Goal: Check status: Check status

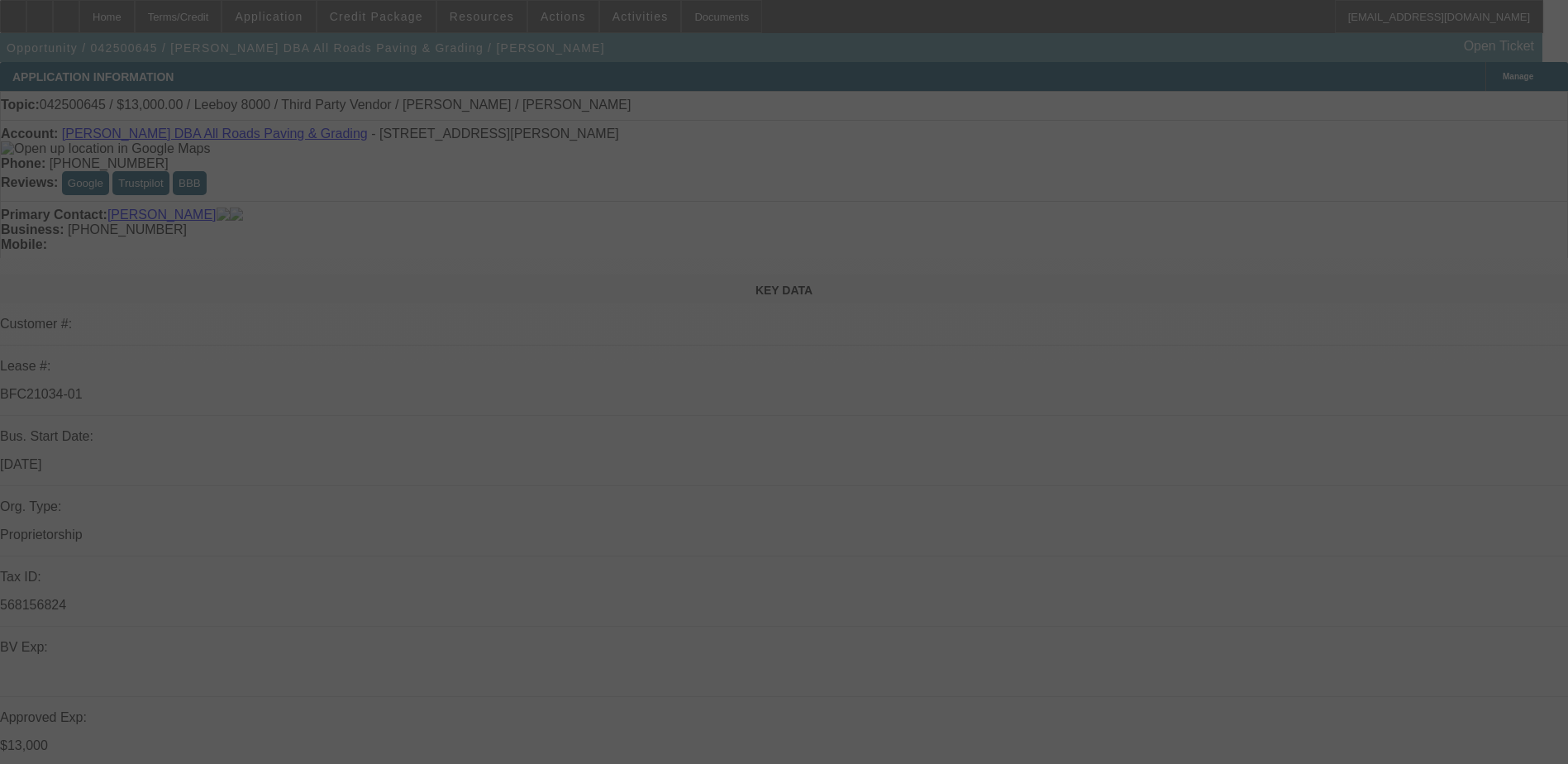
scroll to position [248, 0]
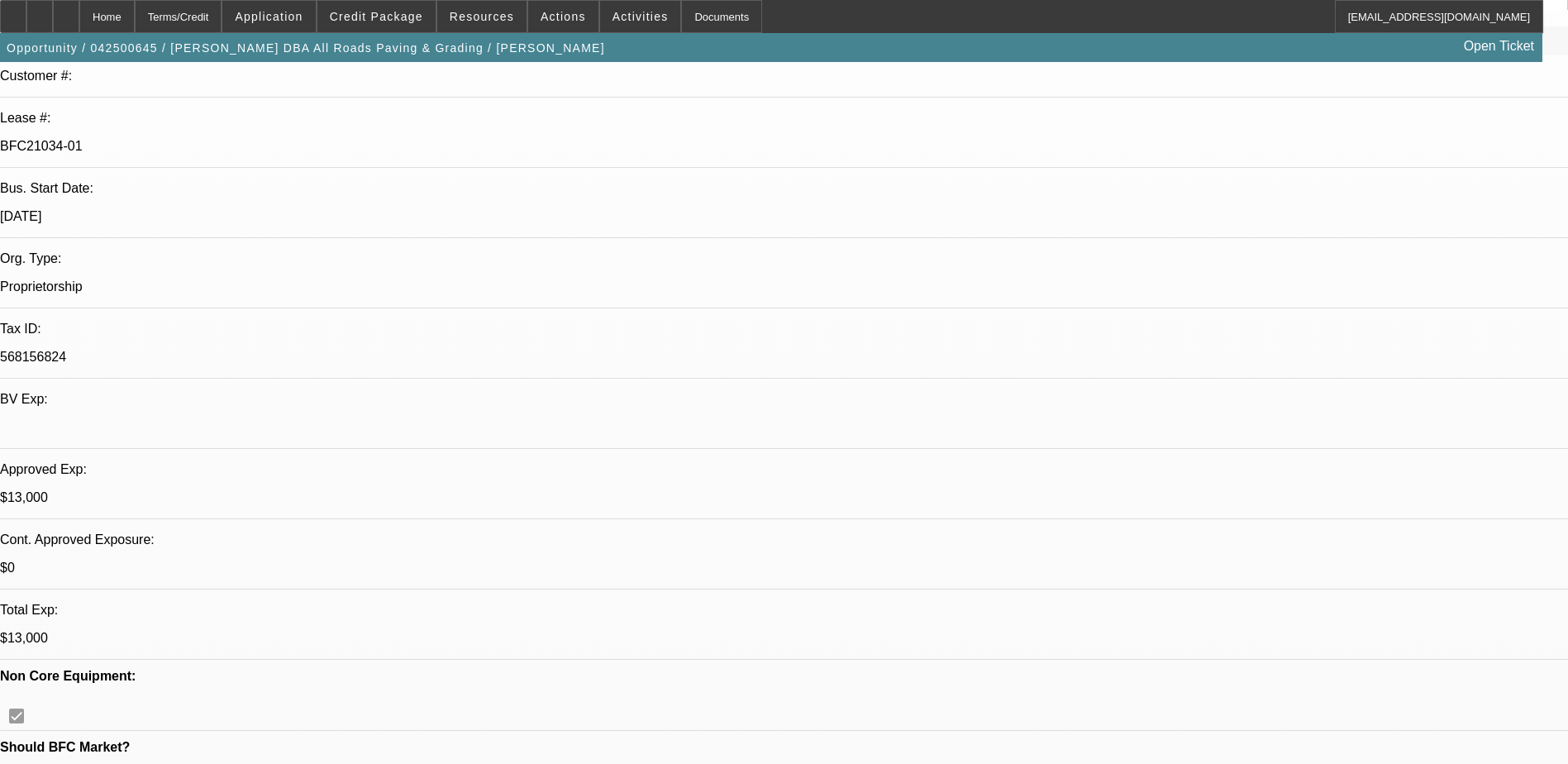
select select "0"
select select "0.1"
select select "0"
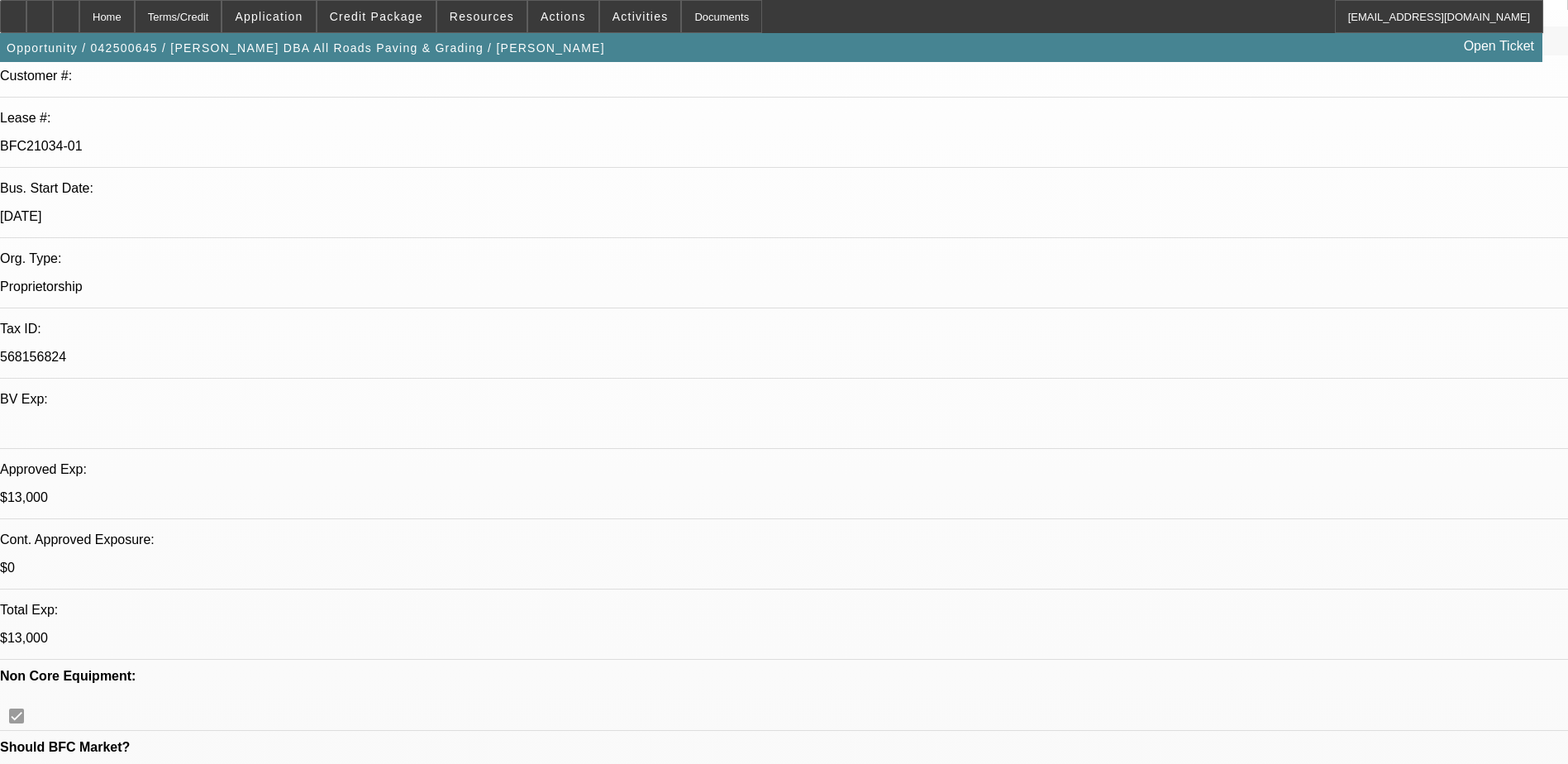
select select "0.1"
select select "0"
select select "0.1"
select select "0"
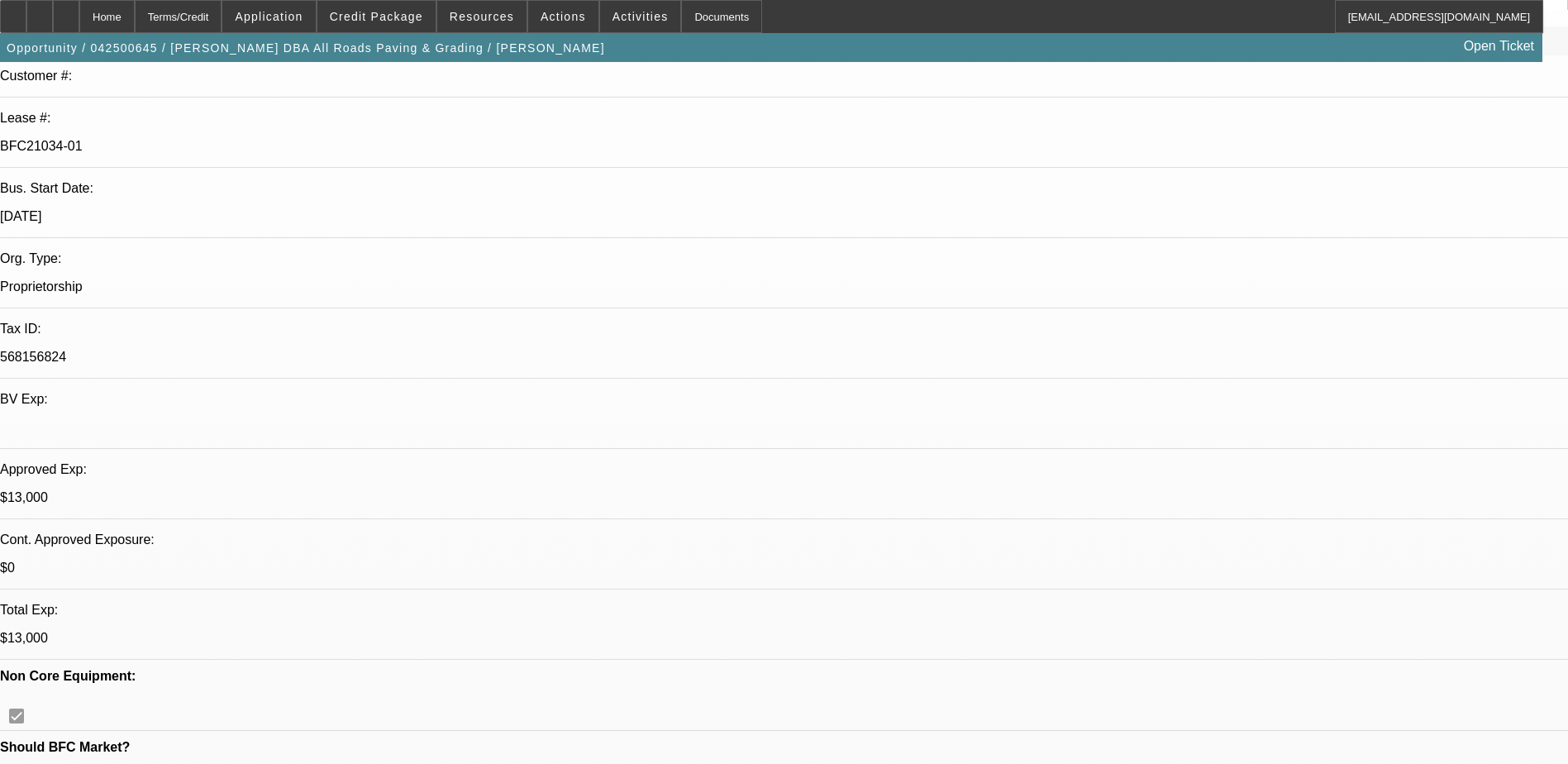
select select "0"
select select "0.1"
select select "1"
select select "3"
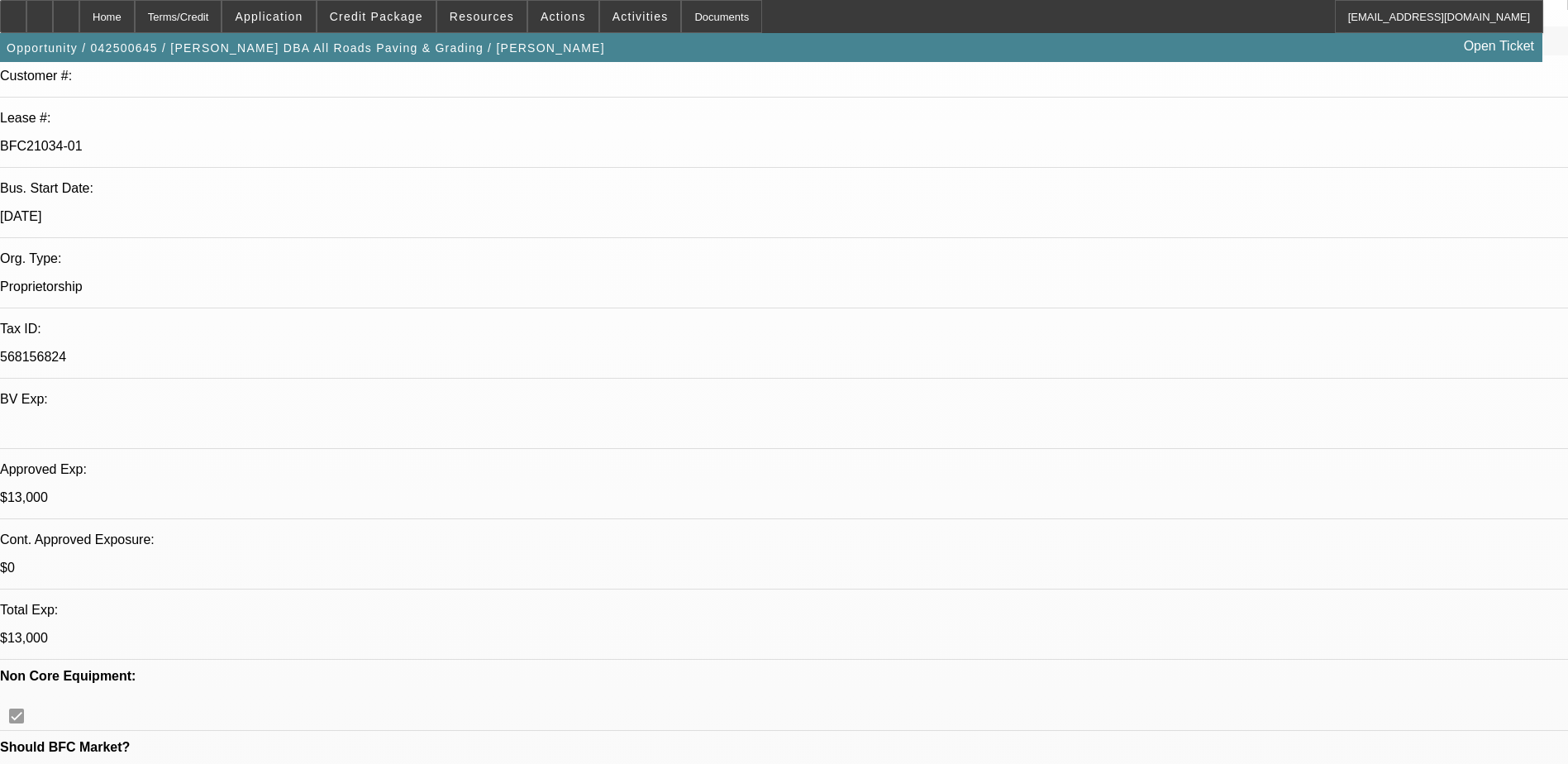
select select "5"
select select "1"
select select "3"
select select "5"
select select "1"
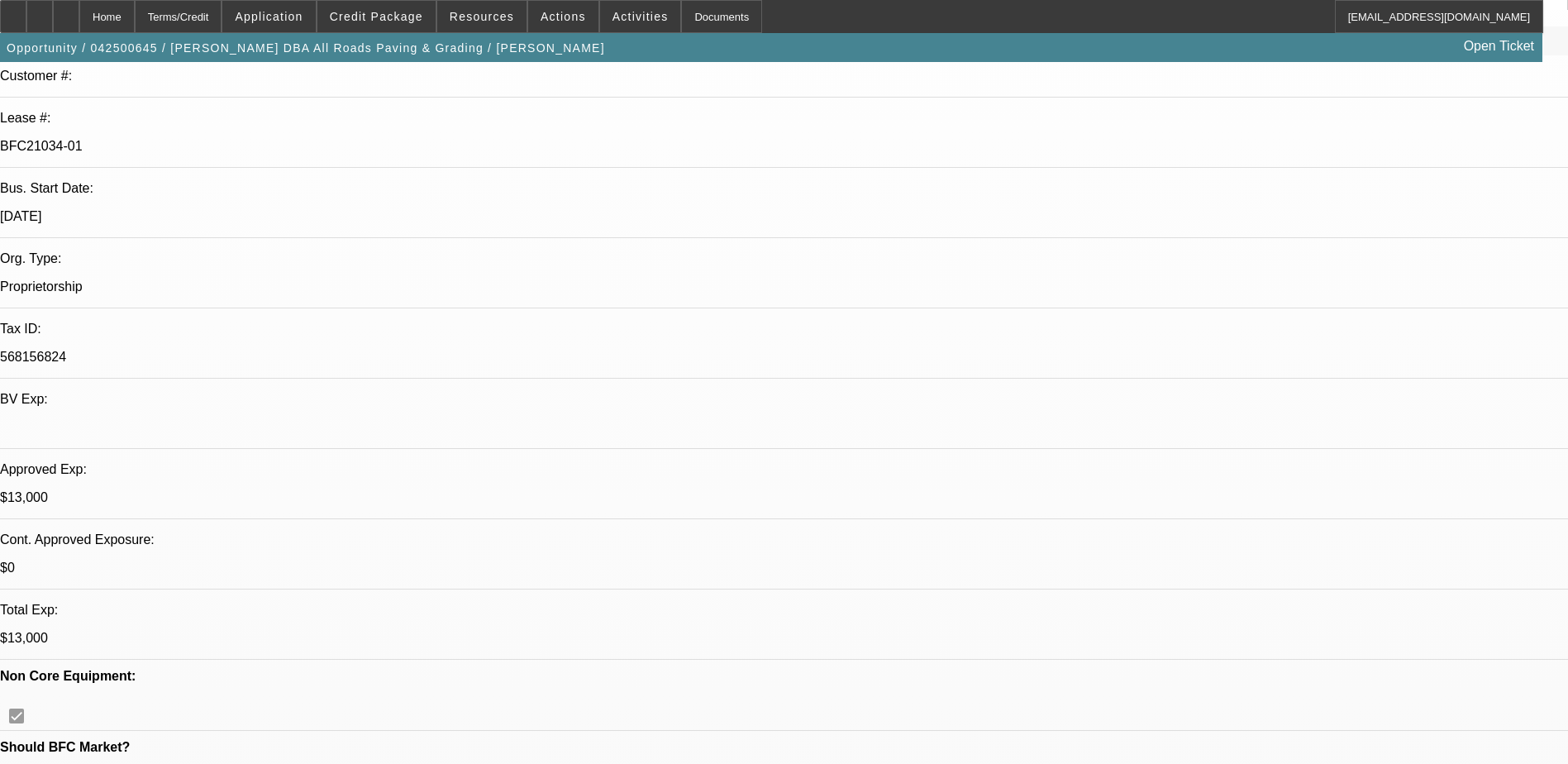
select select "3"
select select "5"
select select "1"
select select "3"
select select "5"
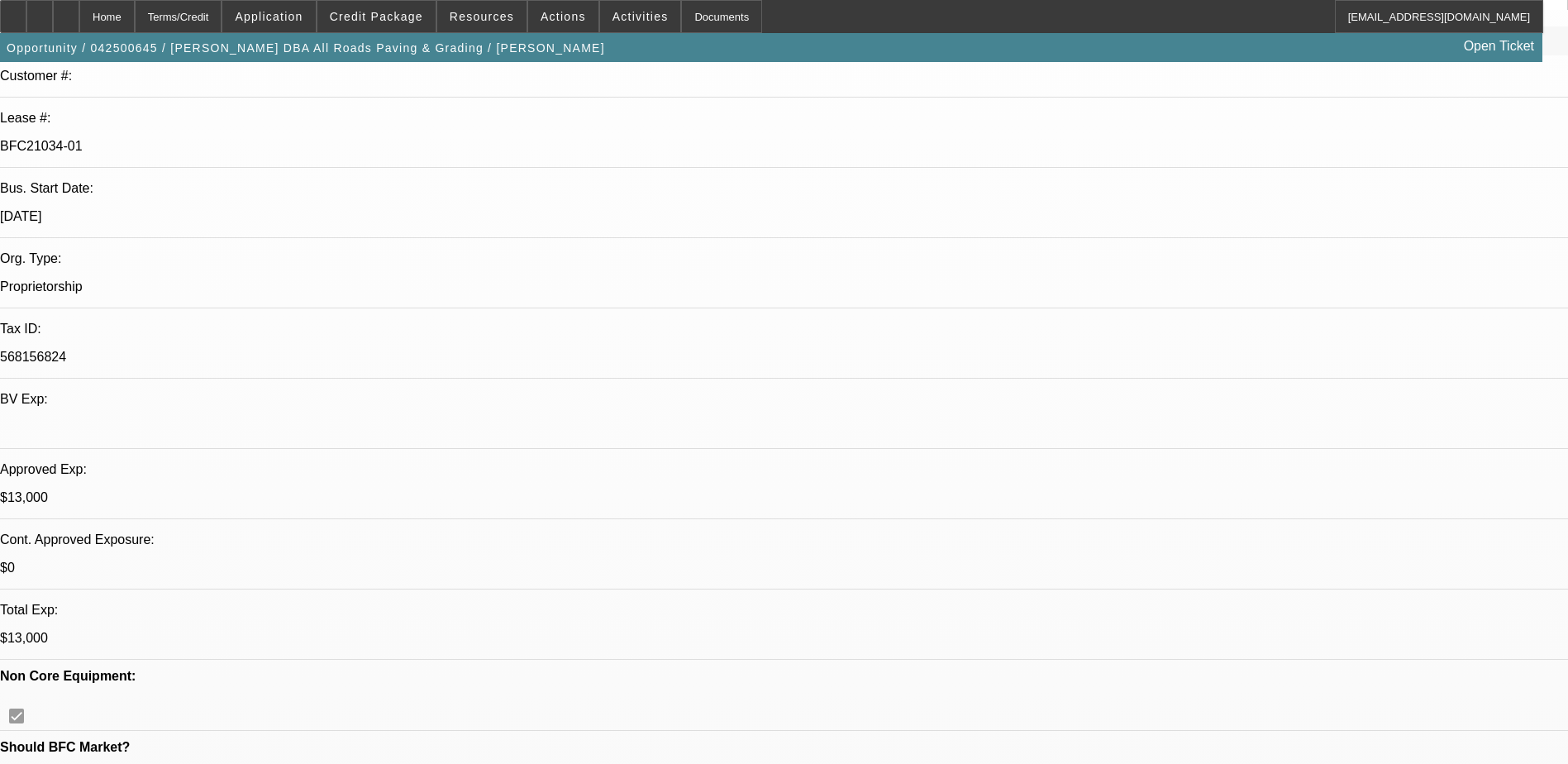
scroll to position [0, 0]
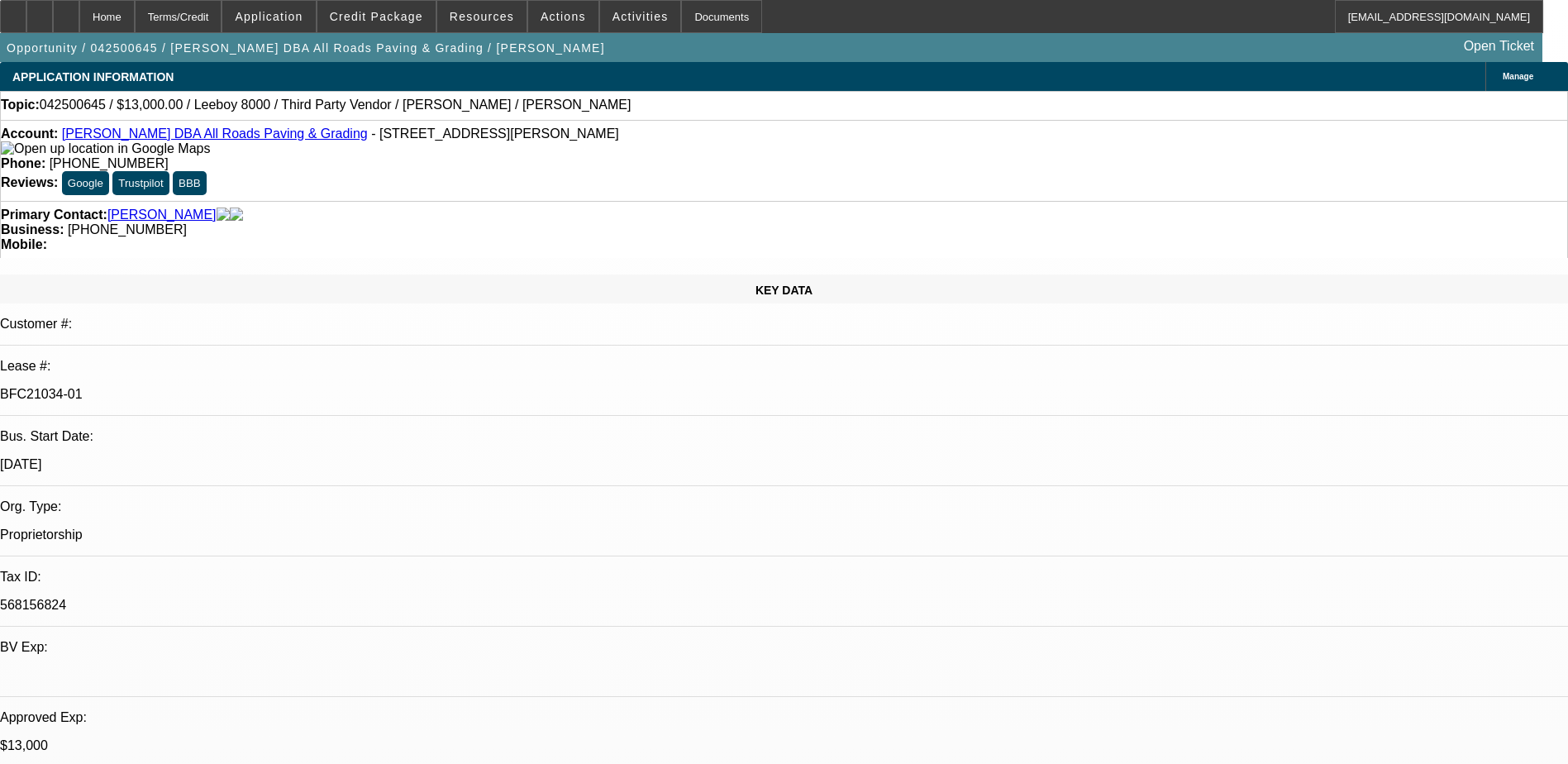
click at [66, 11] on icon at bounding box center [66, 11] width 0 height 0
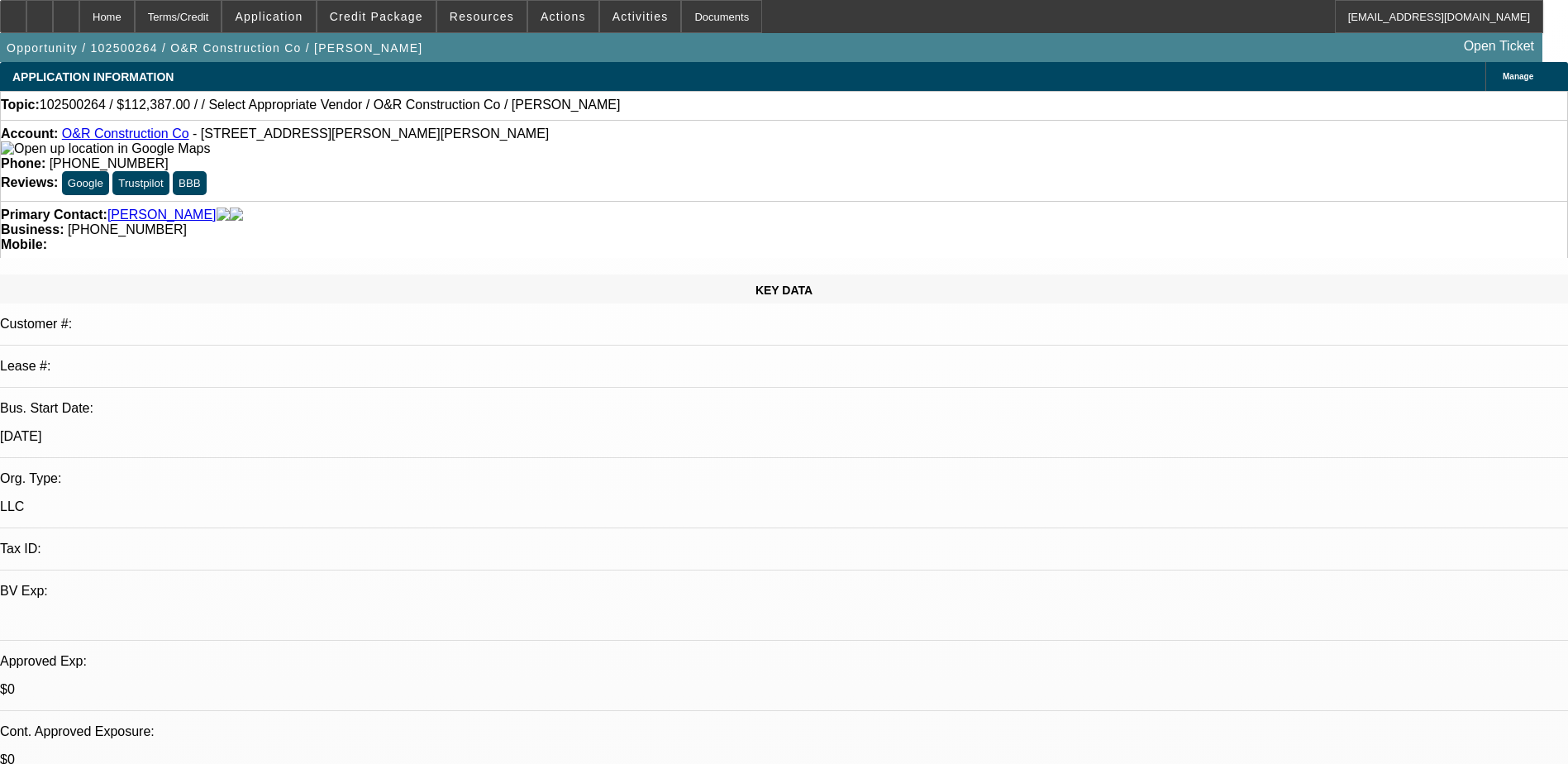
select select "0"
select select "2"
select select "0.1"
select select "1"
select select "2"
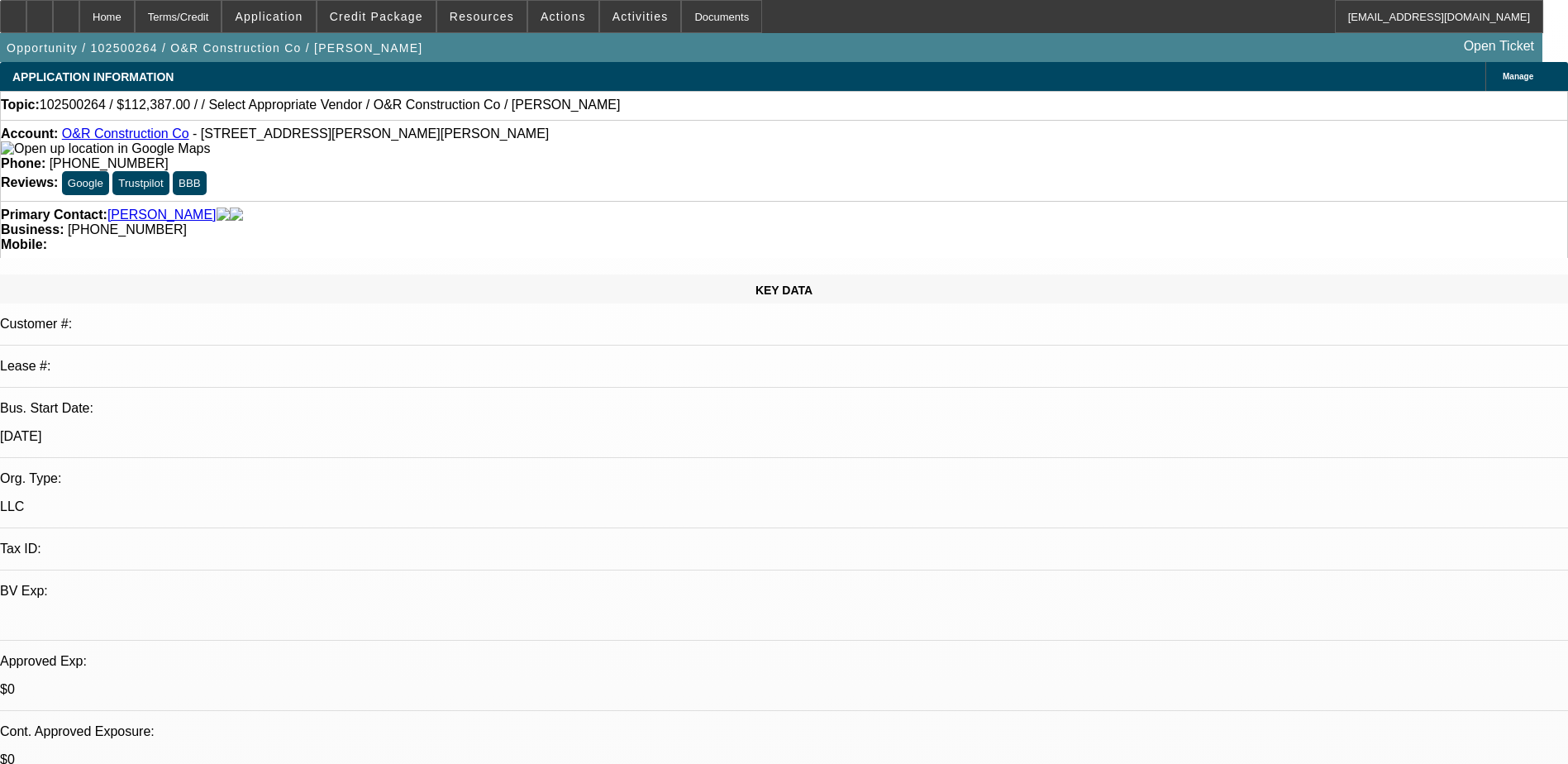
select select "4"
drag, startPoint x: 1172, startPoint y: 218, endPoint x: 1186, endPoint y: 244, distance: 29.5
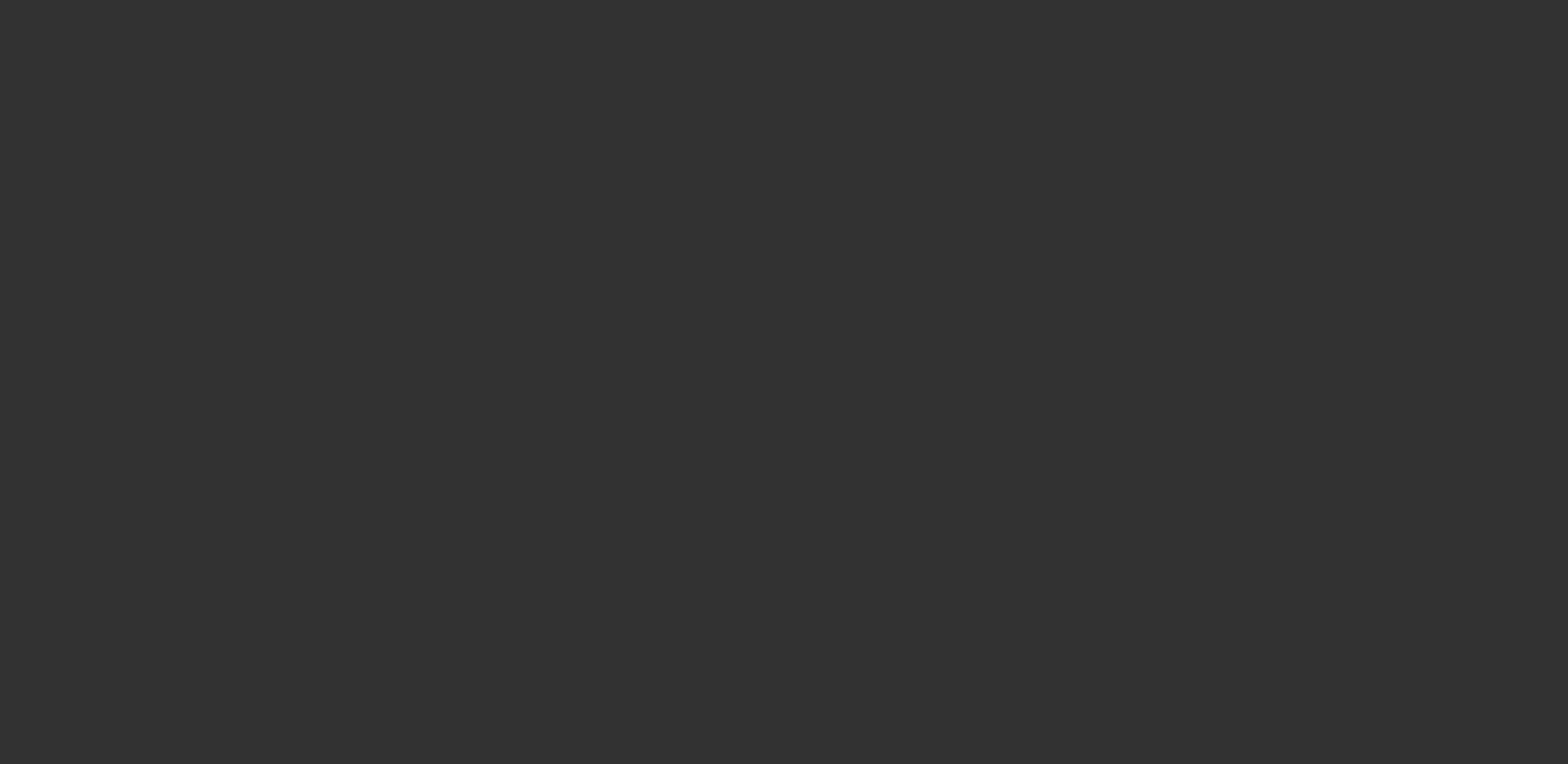
select select "0"
select select "2"
select select "0"
select select "6"
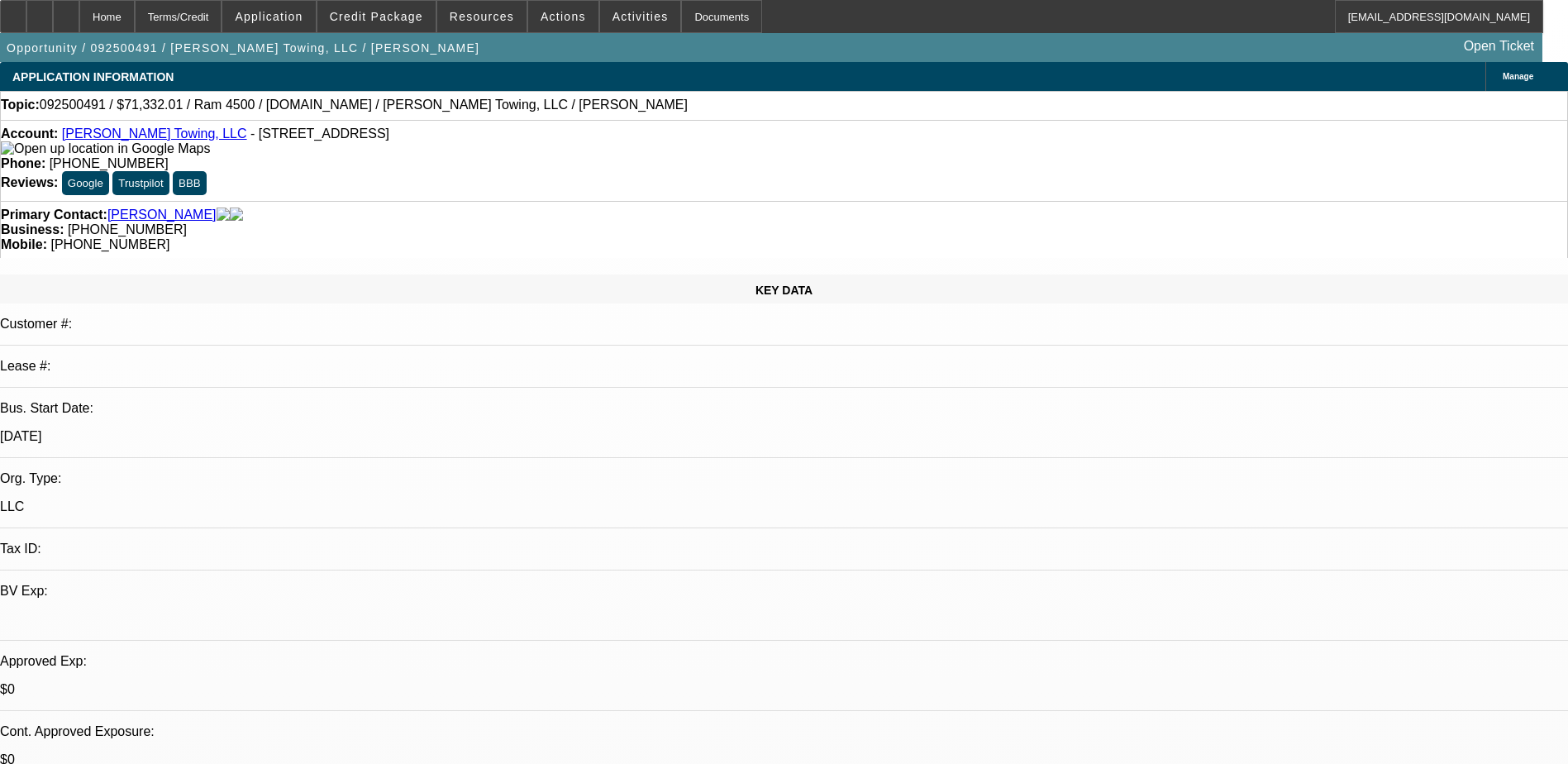
click at [345, 274] on div "KEY DATA Customer #: Lease #: Bus. Start Date: [DATE] Org. Type: LLC Tax ID: BV…" at bounding box center [784, 637] width 1568 height 728
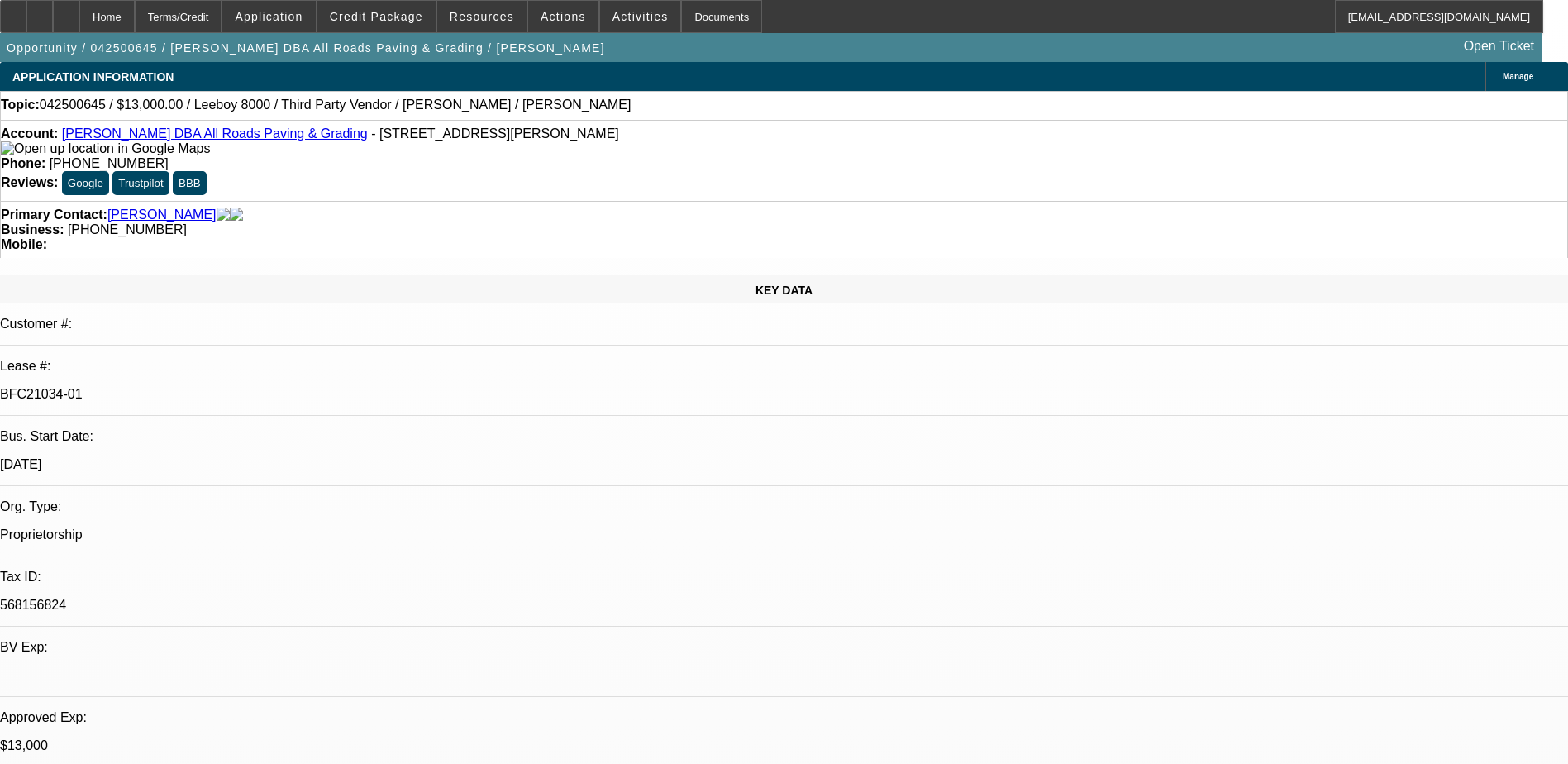
select select "0"
select select "0.1"
select select "0"
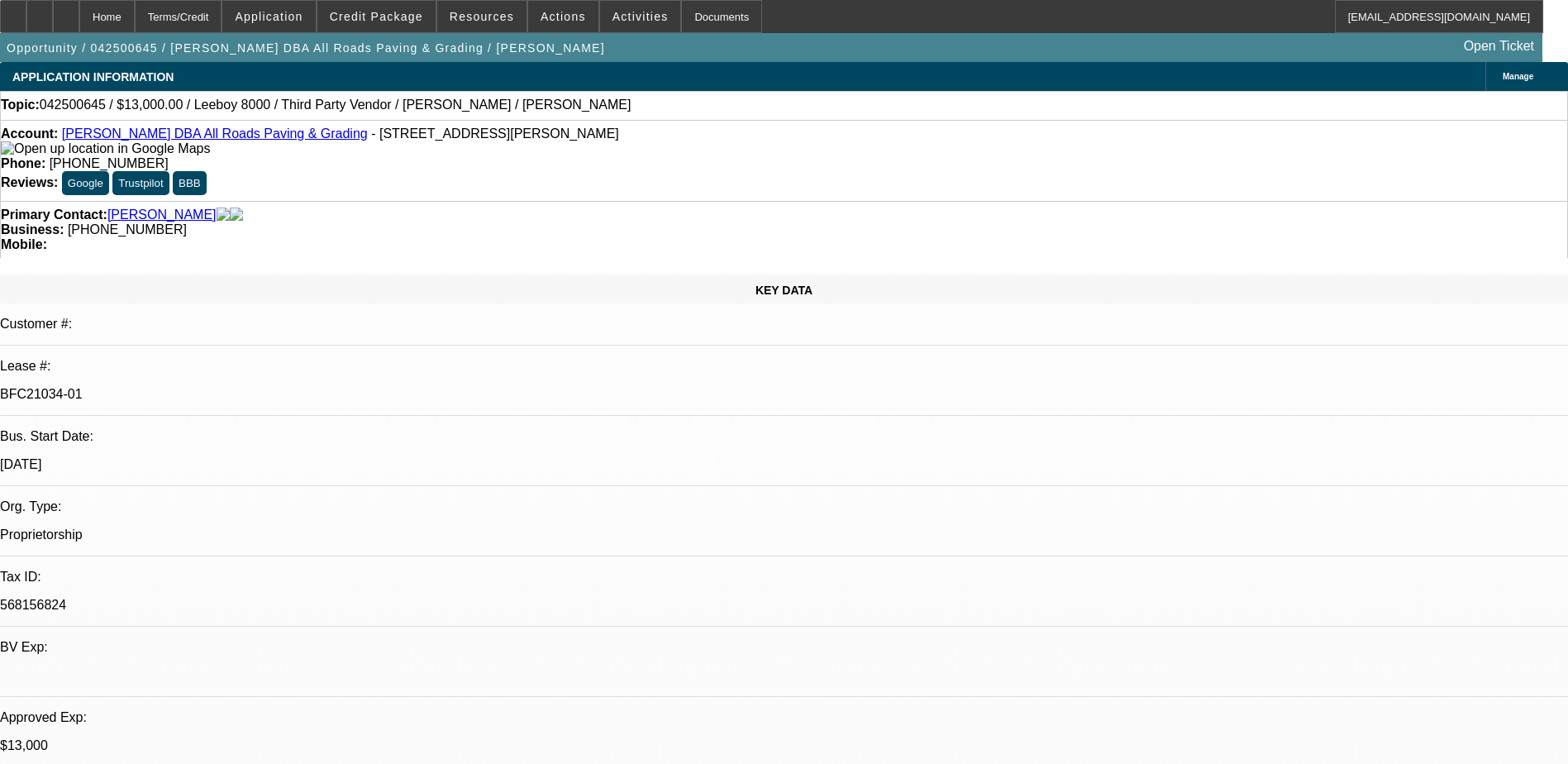
select select "0.1"
select select "0"
select select "0.1"
select select "0"
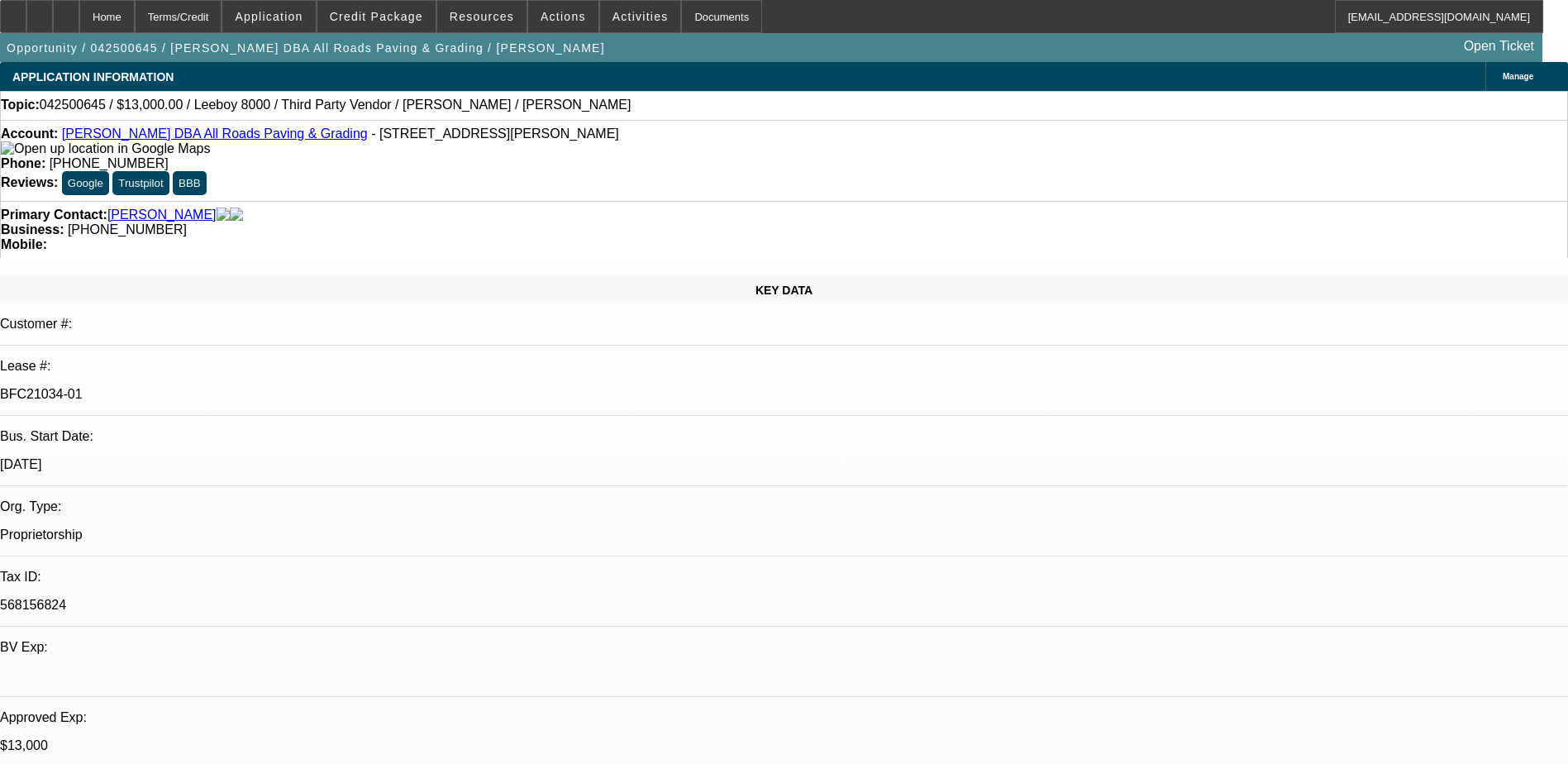
select select "0"
select select "0.1"
select select "1"
select select "3"
select select "5"
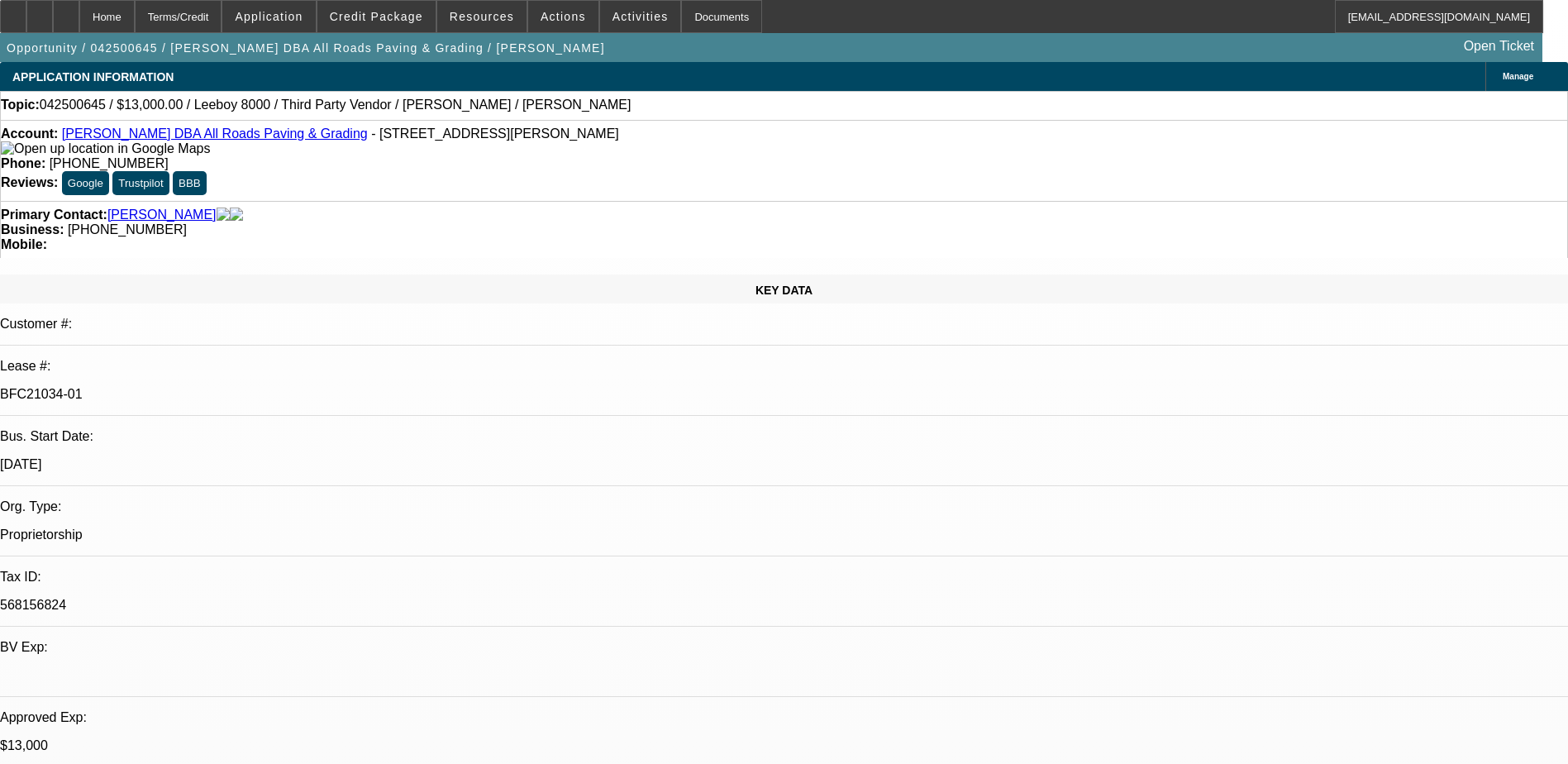
select select "1"
select select "3"
select select "5"
select select "1"
select select "3"
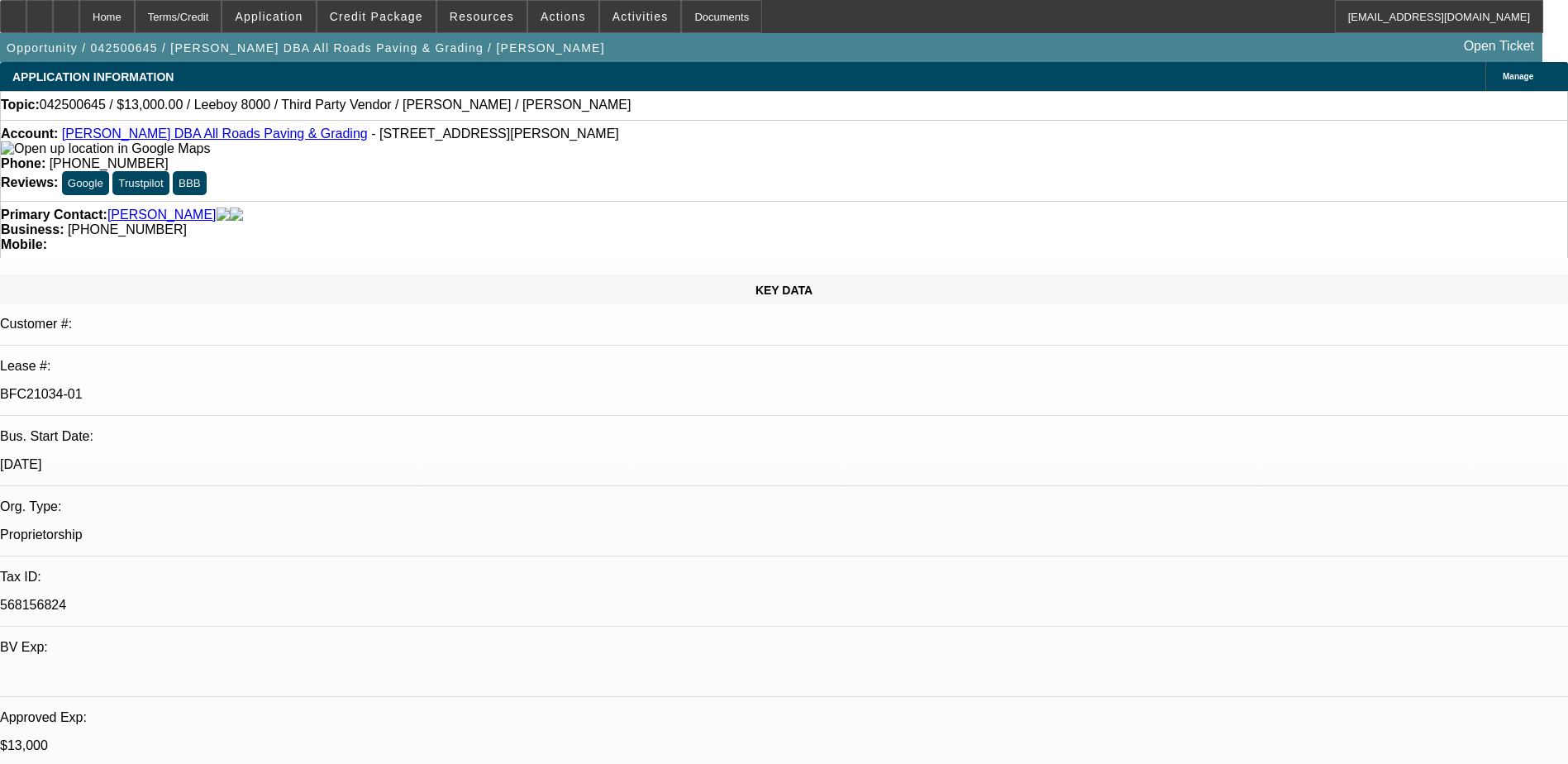
select select "5"
select select "1"
select select "3"
select select "5"
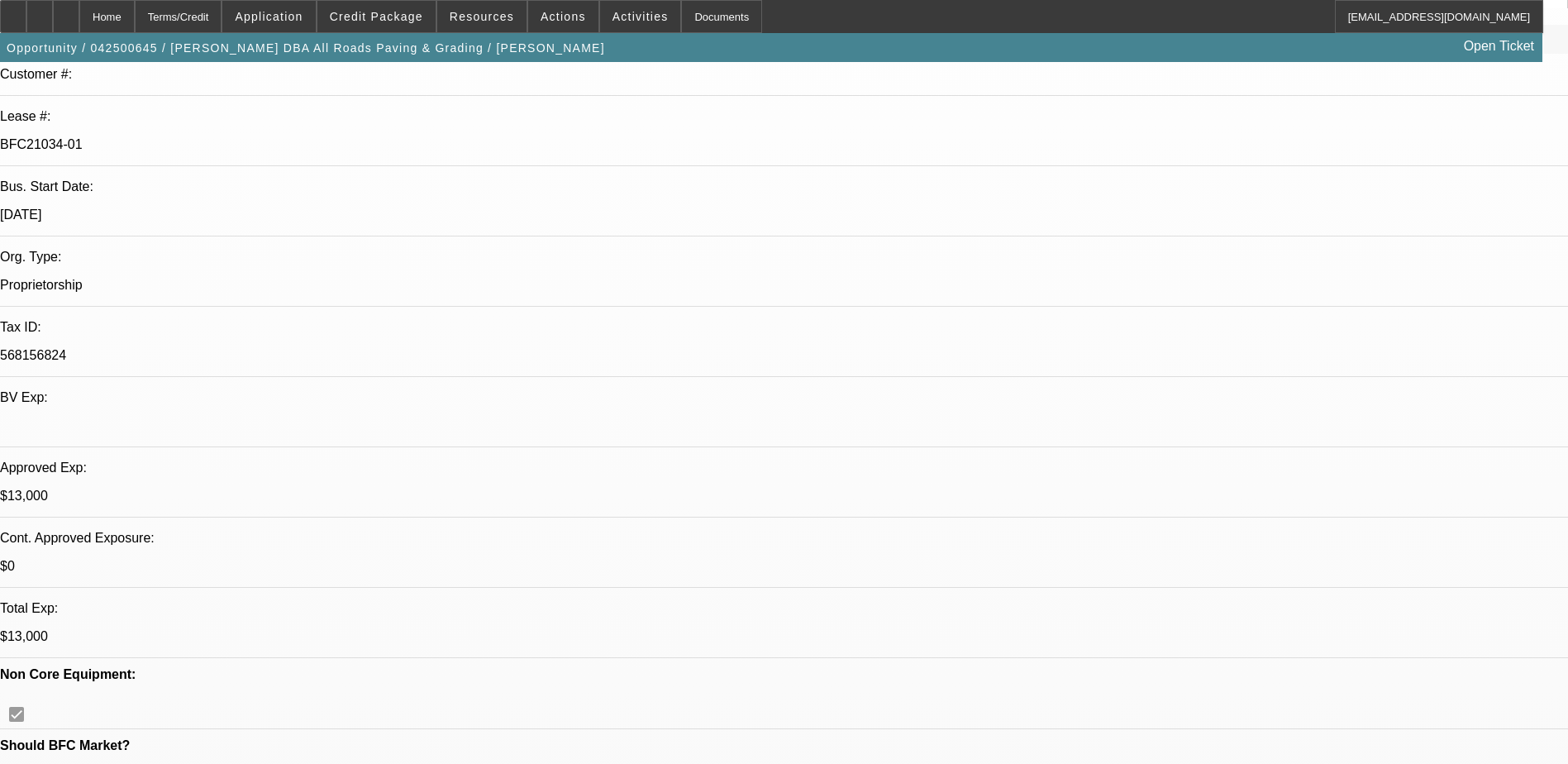
scroll to position [496, 0]
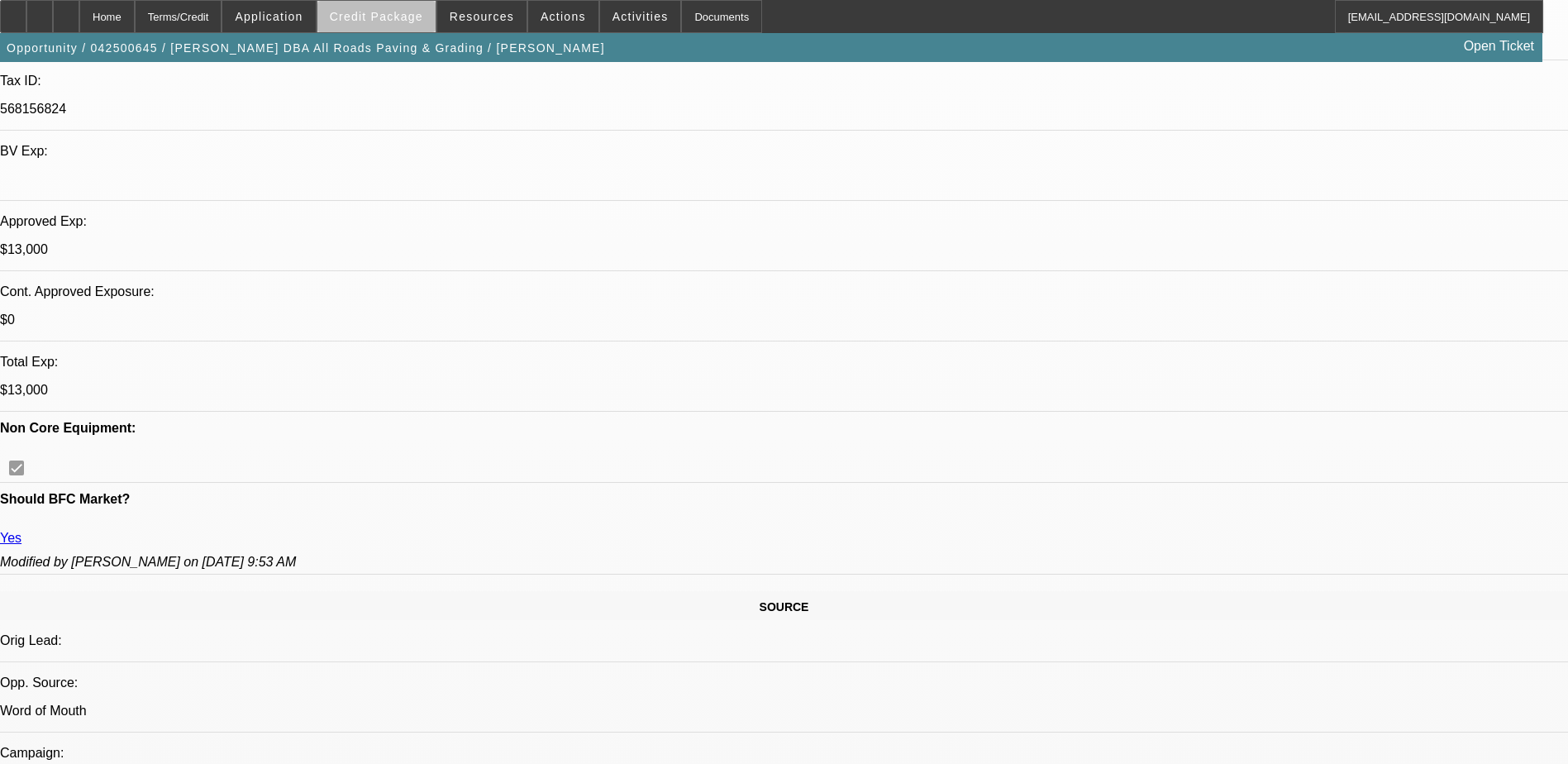
click at [411, 21] on span "Credit Package" at bounding box center [376, 16] width 93 height 13
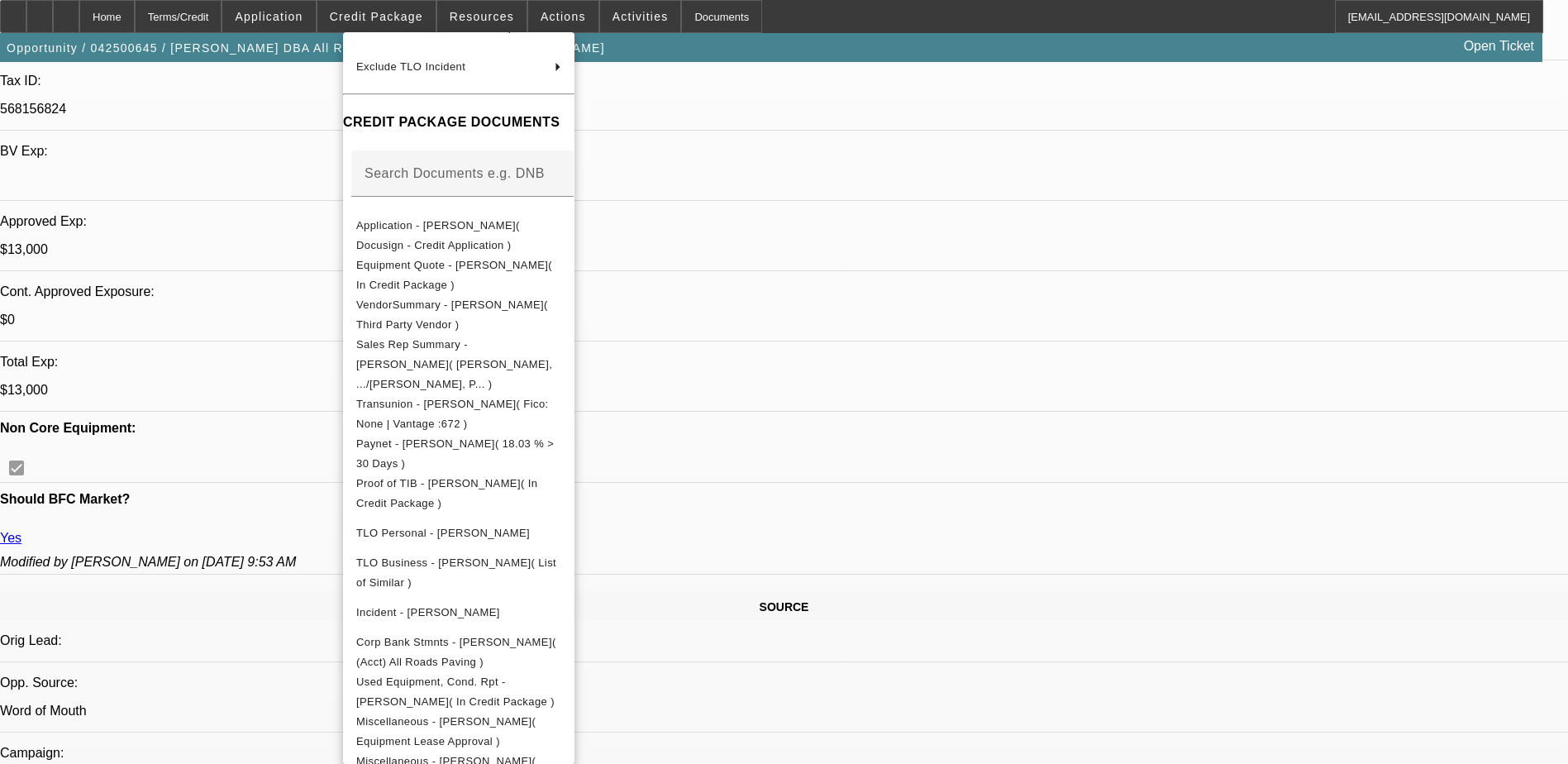
scroll to position [405, 0]
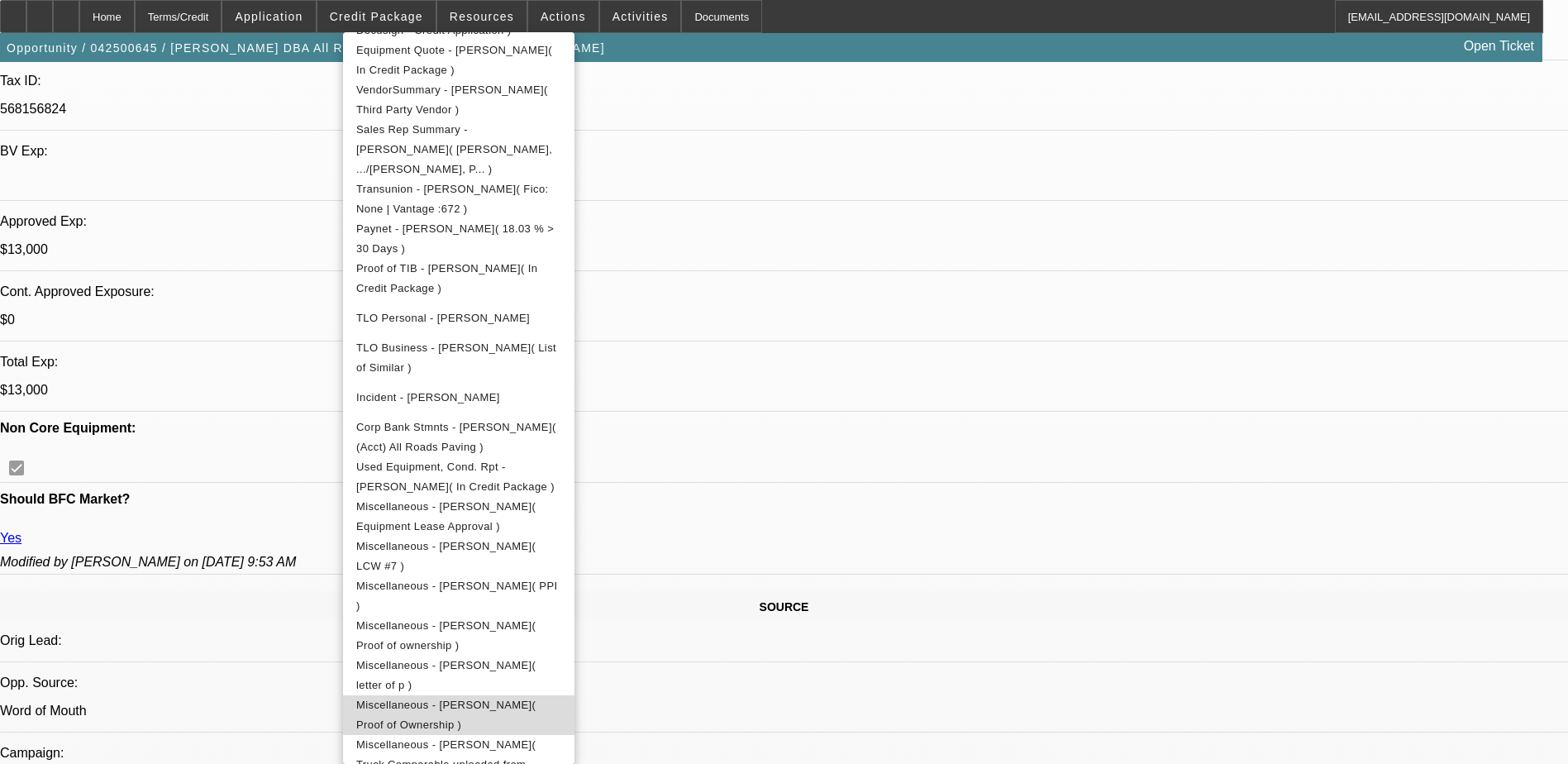
click at [574, 700] on button "Miscellaneous - Shane Stanley( Proof of Ownership )" at bounding box center [459, 715] width 232 height 39
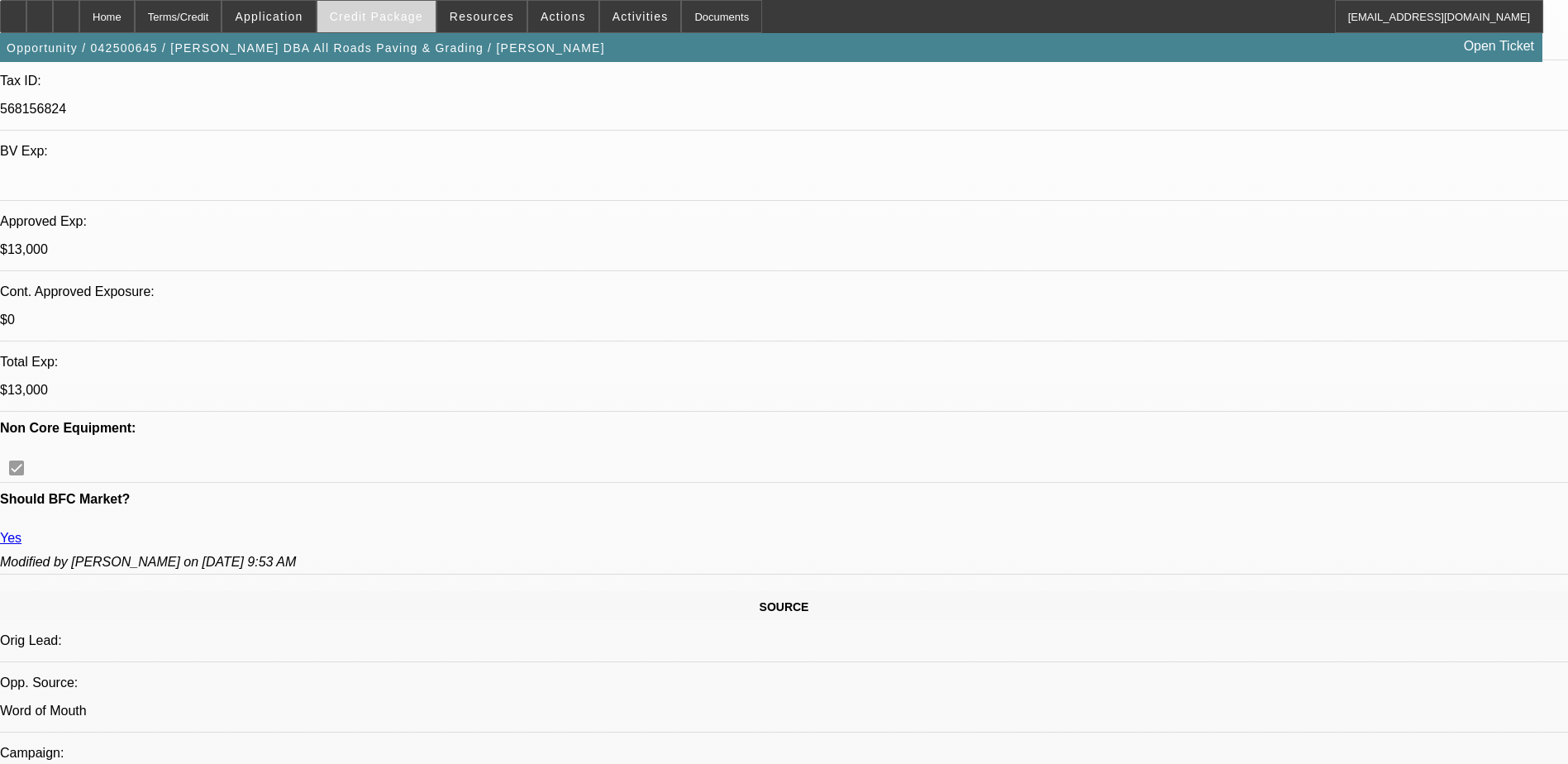
click at [417, 28] on span at bounding box center [376, 17] width 118 height 39
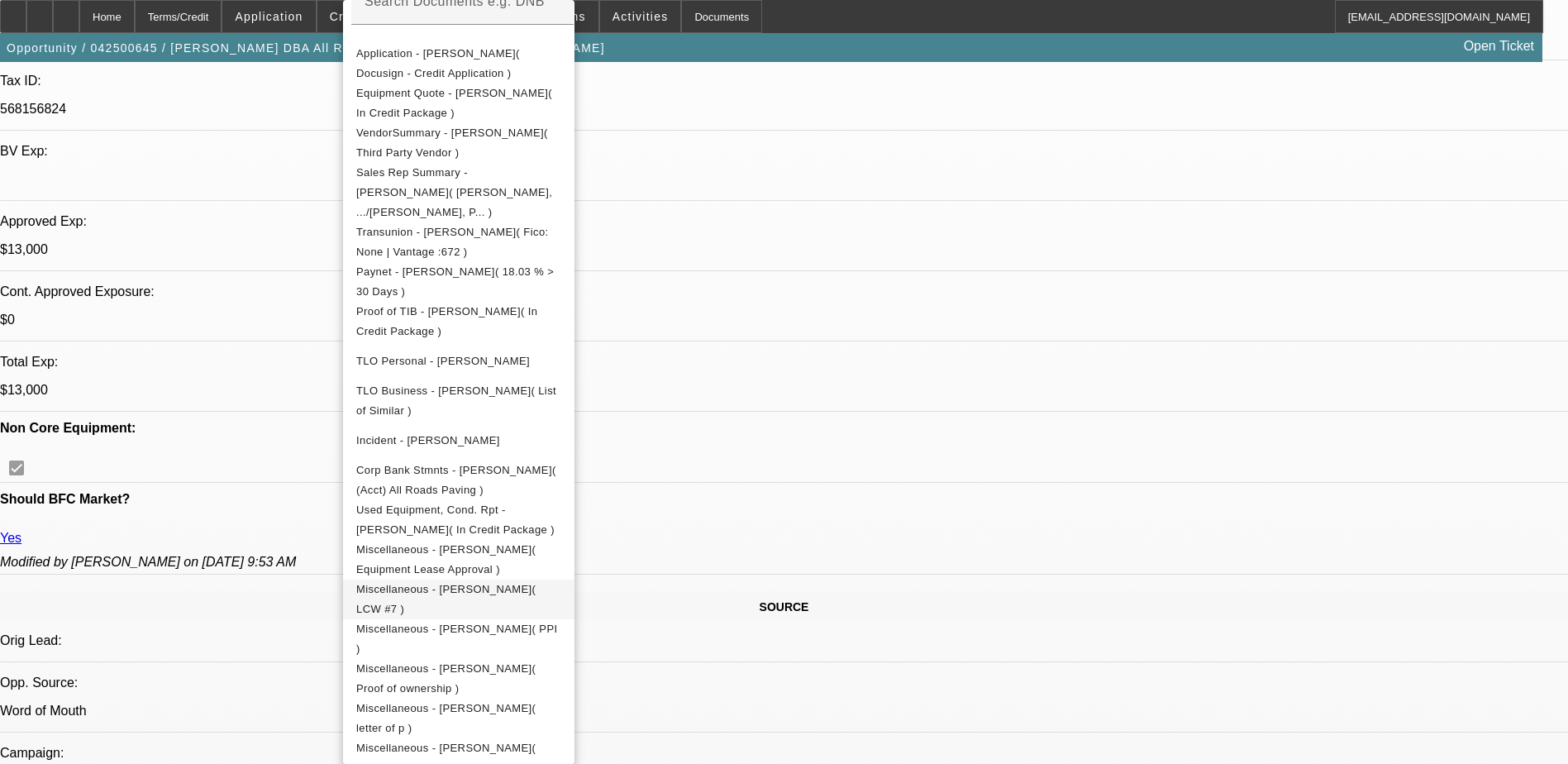
scroll to position [373, 0]
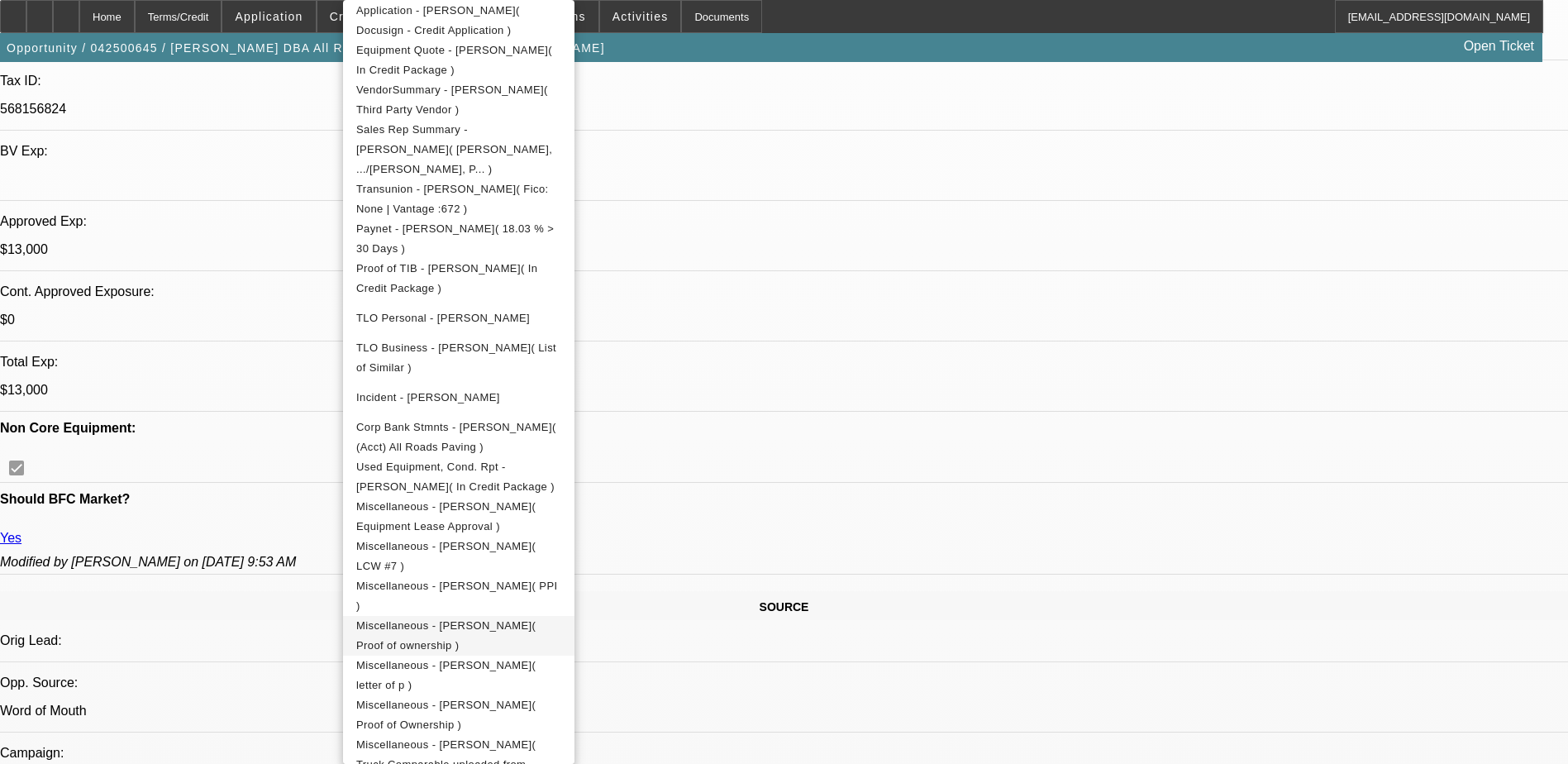
click at [562, 616] on span "Miscellaneous - Shane Stanley( Proof of ownership )" at bounding box center [459, 635] width 205 height 39
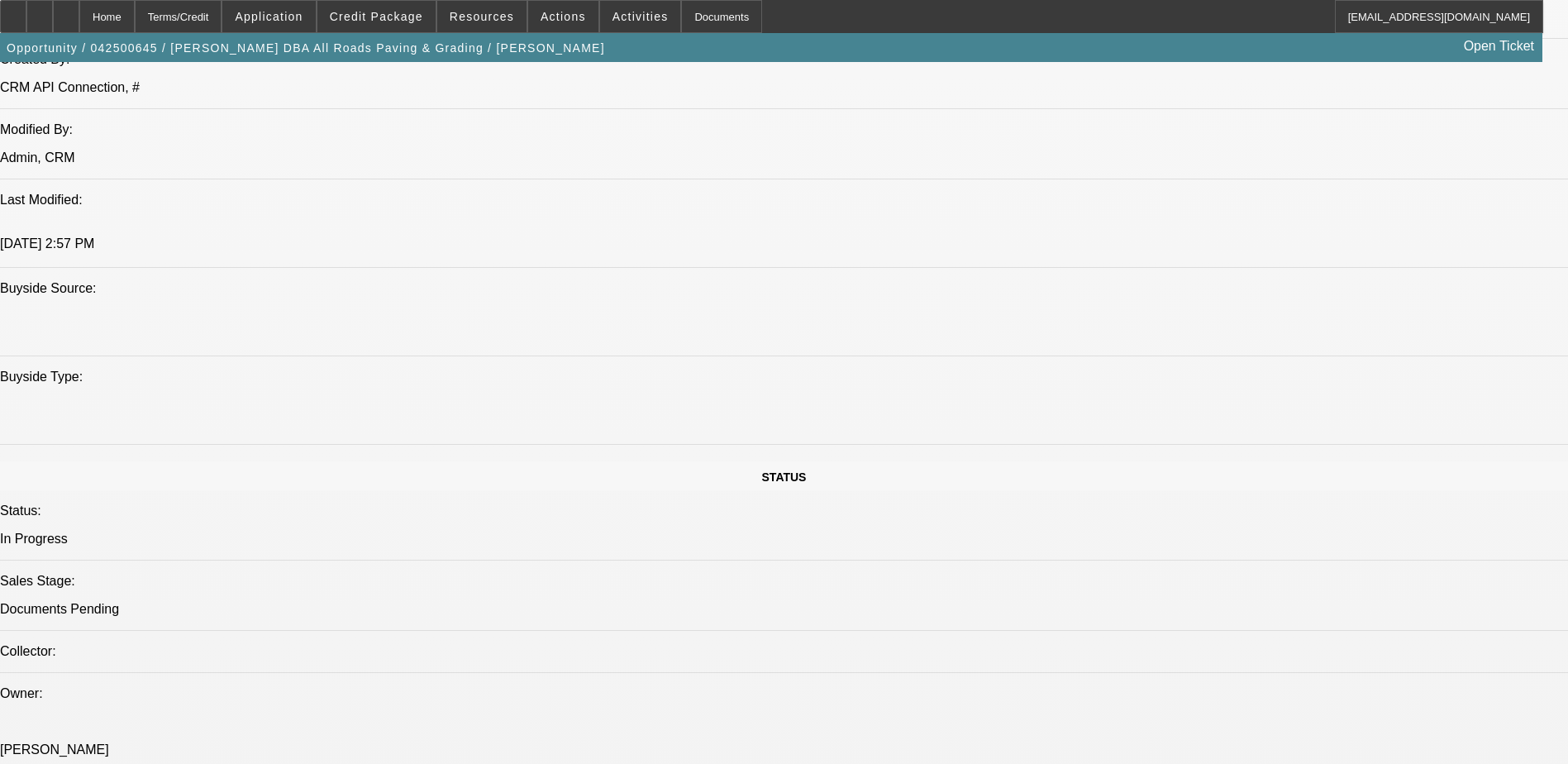
scroll to position [1570, 0]
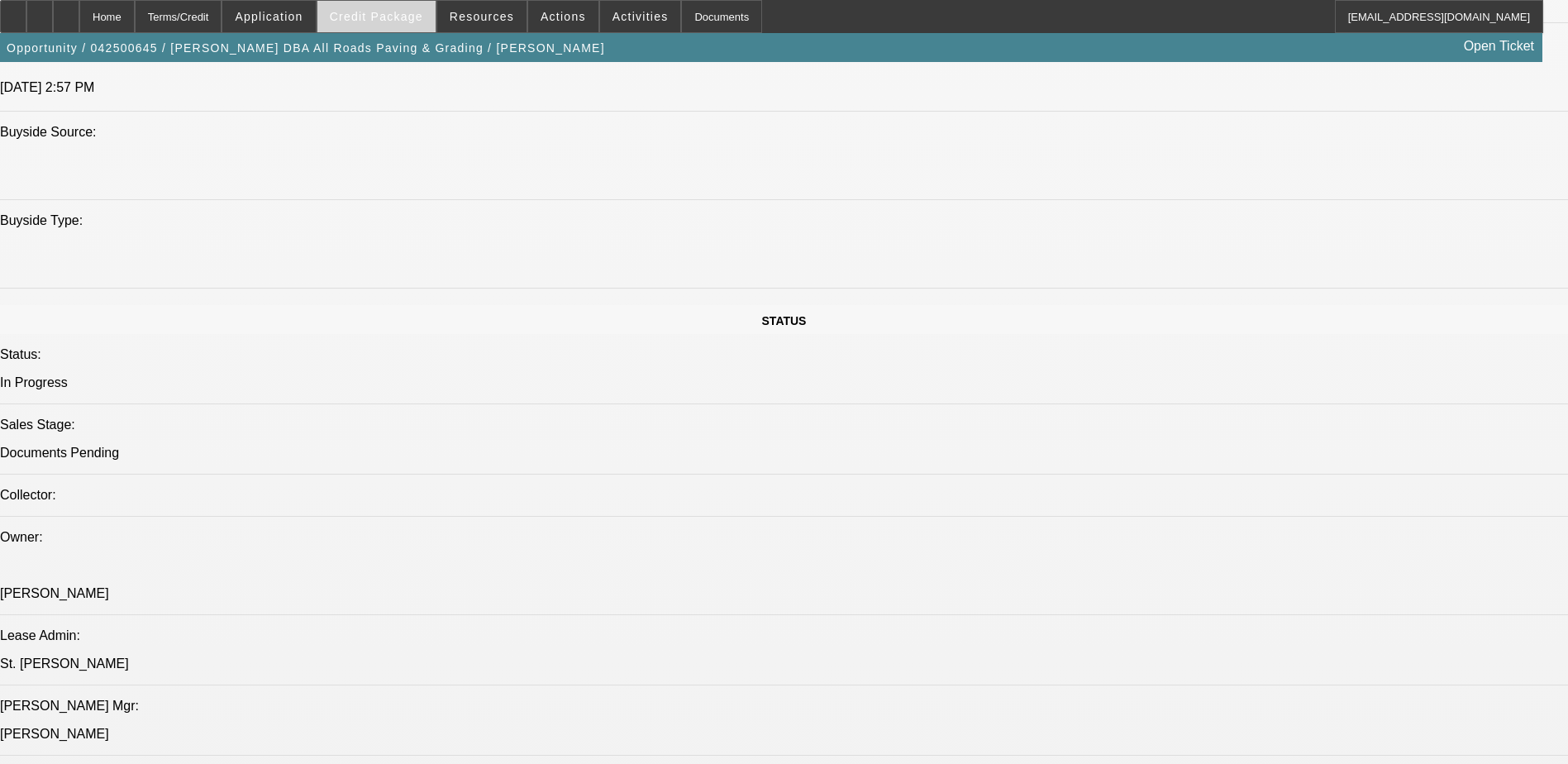
click at [423, 23] on span "Credit Package" at bounding box center [376, 16] width 93 height 13
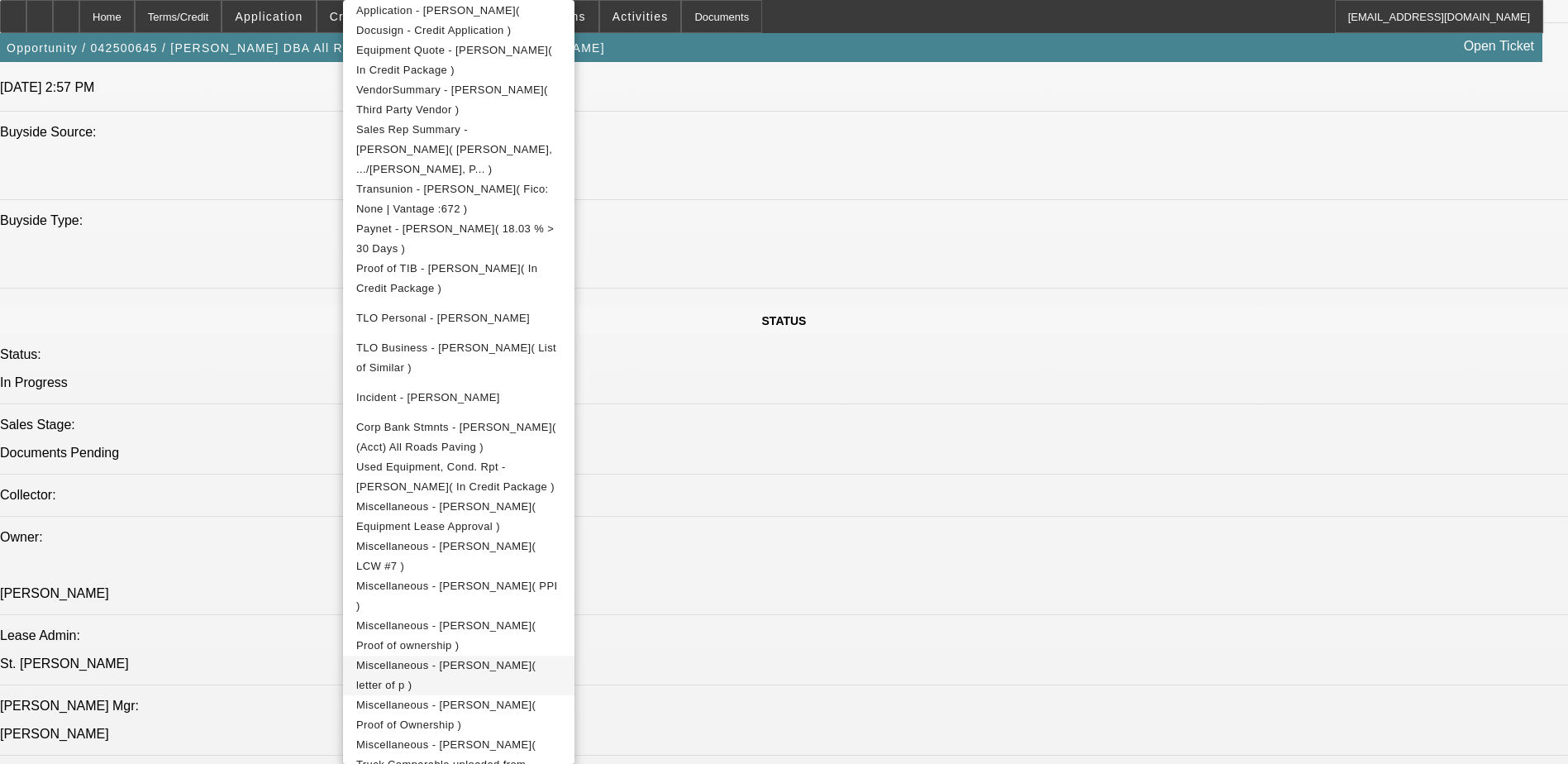
scroll to position [1654, 0]
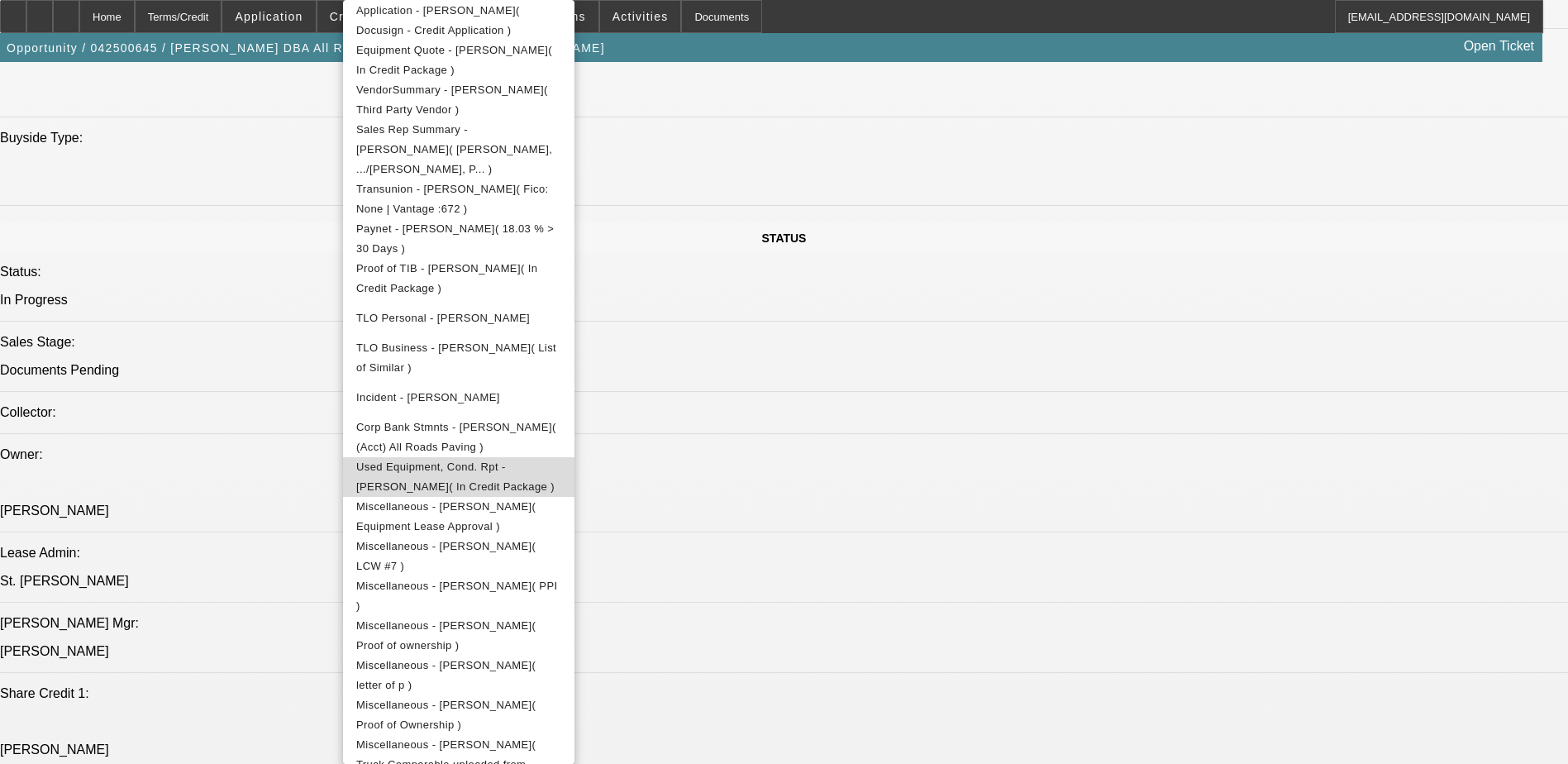
click at [525, 462] on button "Used Equipment, Cond. Rpt - Shane Stanley( In Credit Package )" at bounding box center [459, 477] width 232 height 39
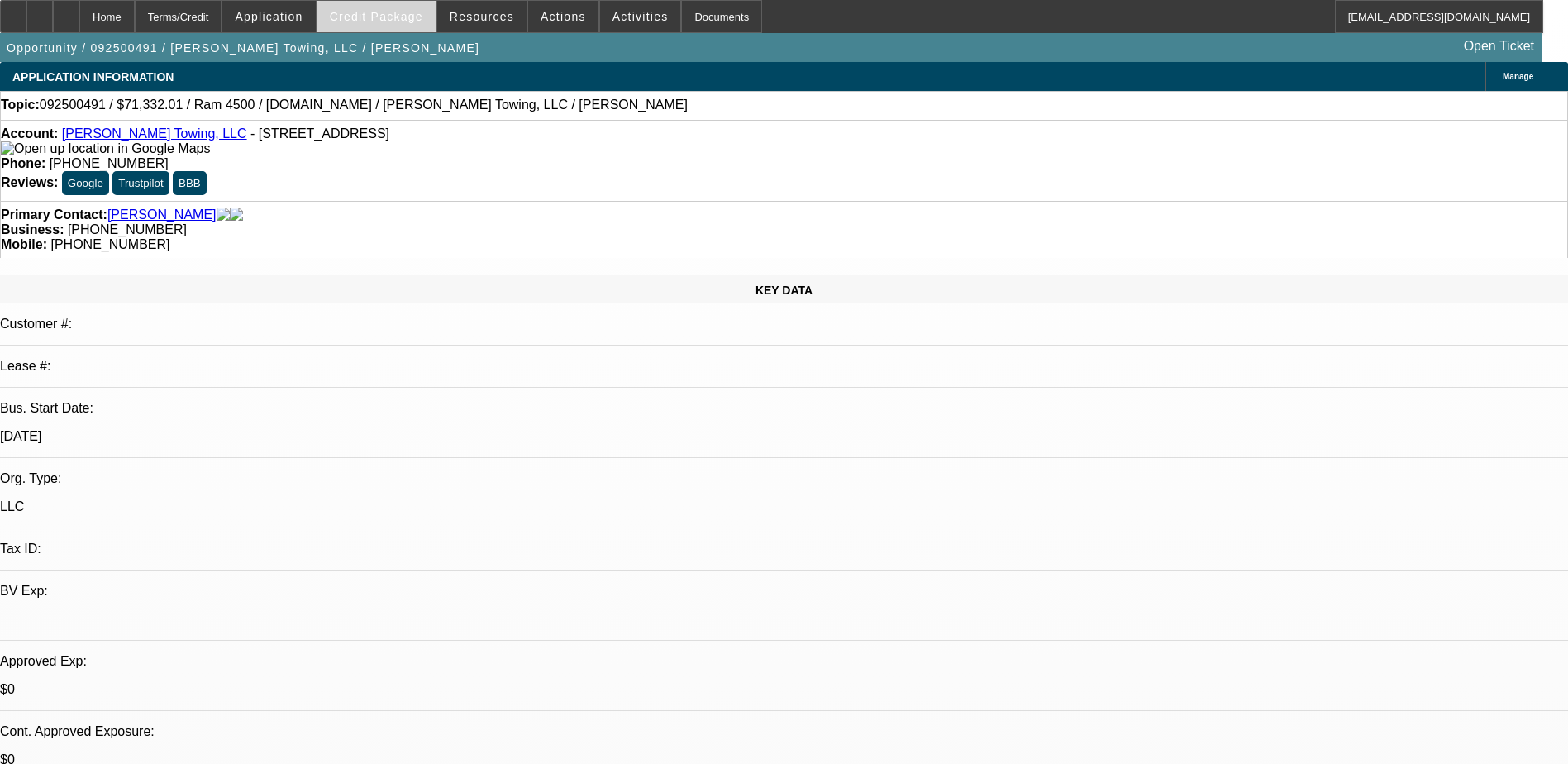
select select "0"
select select "2"
select select "0"
select select "6"
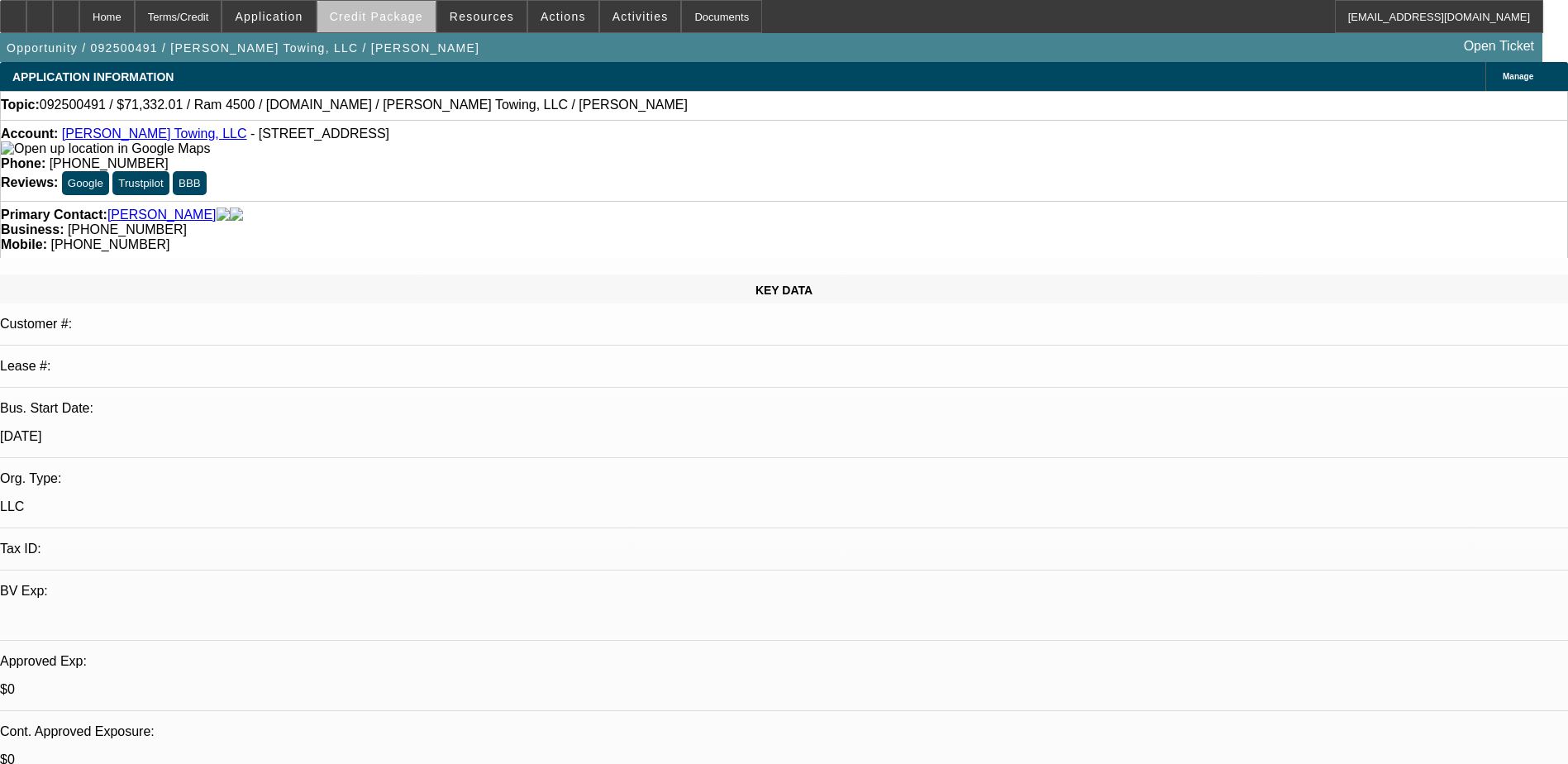
click at [414, 21] on span "Credit Package" at bounding box center [376, 16] width 93 height 13
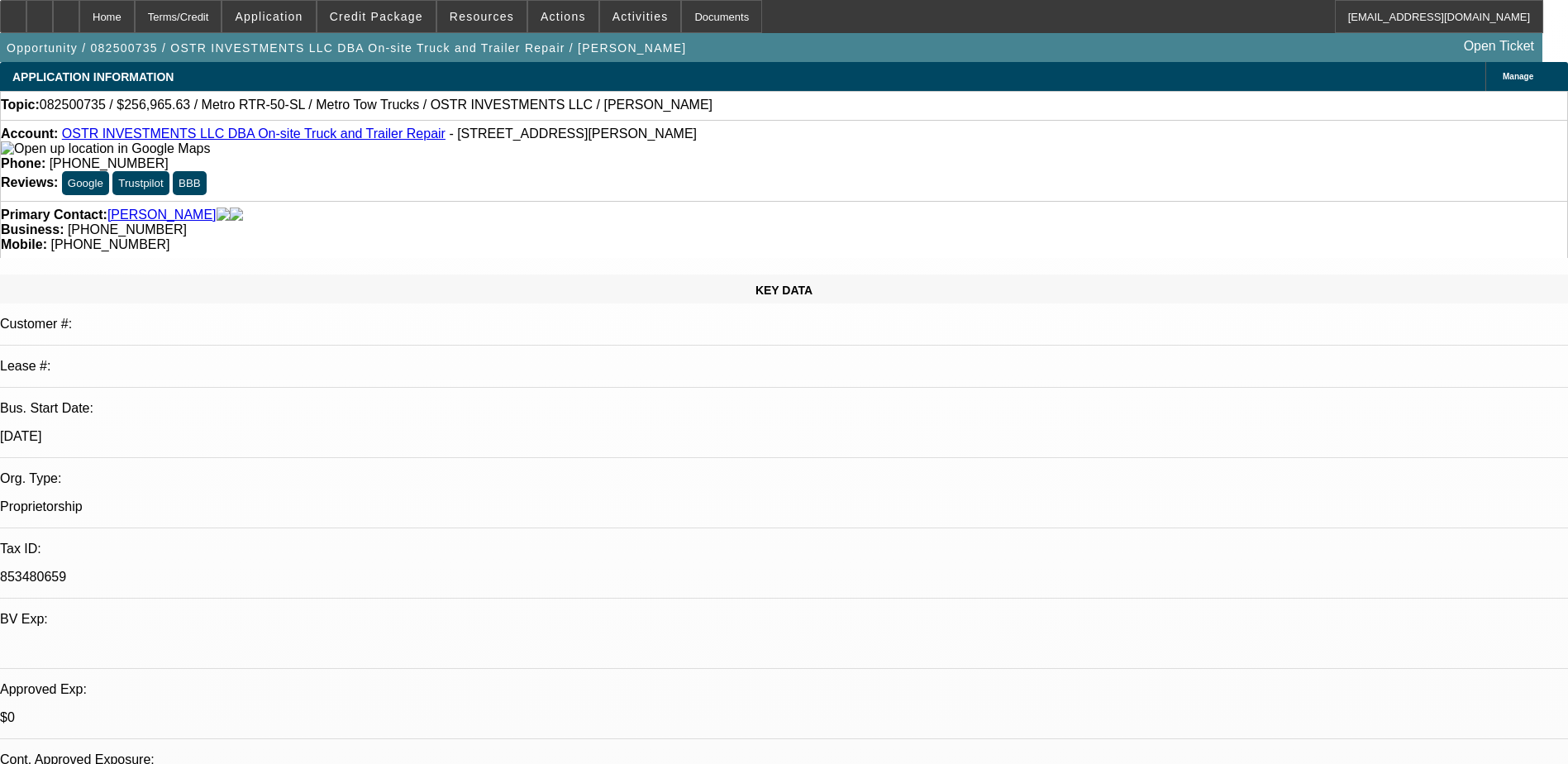
select select "0"
select select "2"
select select "0.1"
select select "4"
